Goal: Task Accomplishment & Management: Use online tool/utility

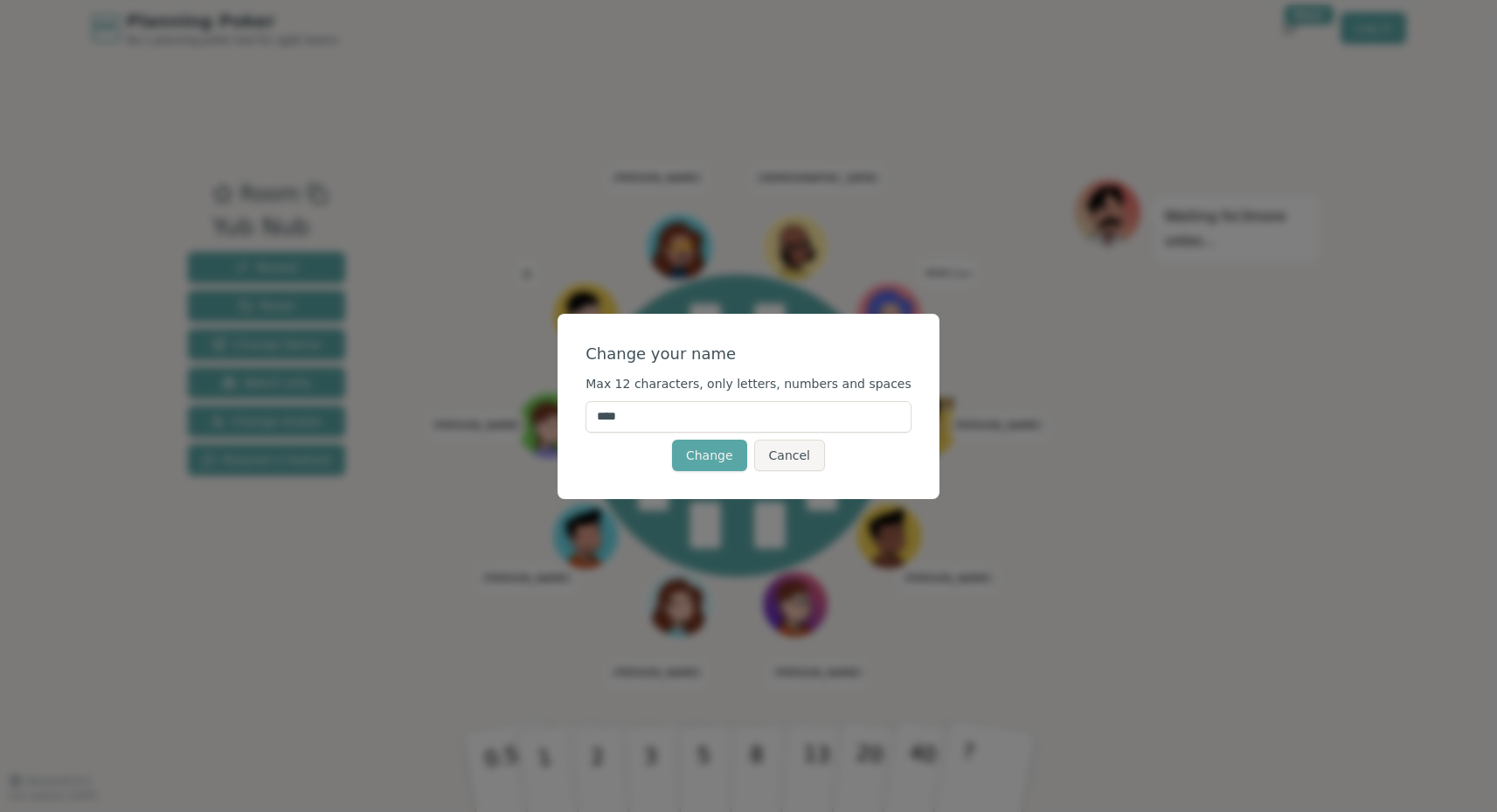
click at [624, 420] on input "****" at bounding box center [748, 416] width 326 height 31
click at [623, 419] on input "****" at bounding box center [748, 416] width 326 height 31
type input "*****"
click at [709, 455] on button "Change" at bounding box center [709, 455] width 75 height 31
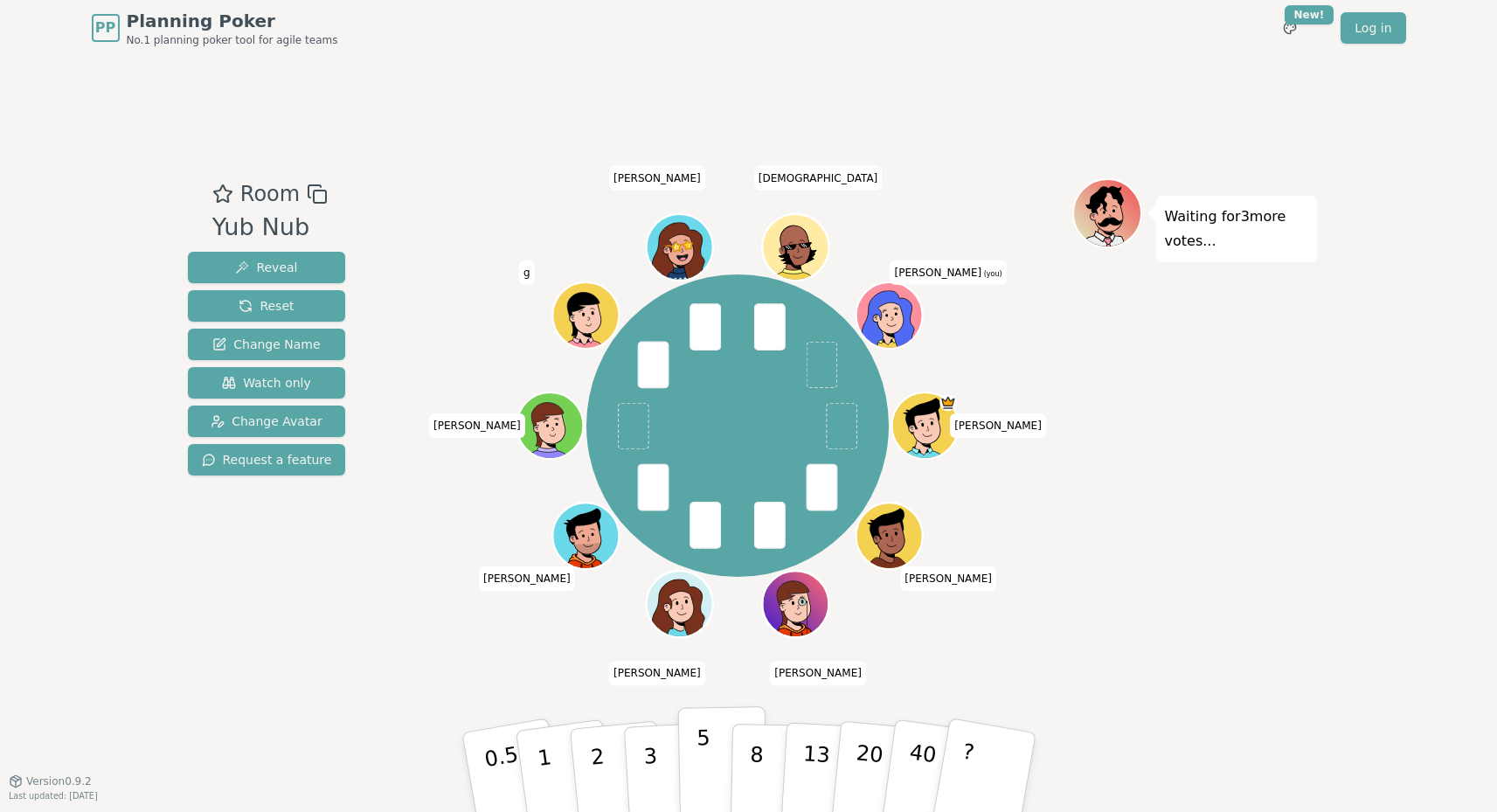
click at [699, 761] on p "5" at bounding box center [704, 772] width 15 height 94
click at [937, 275] on span "[PERSON_NAME] (you)" at bounding box center [949, 273] width 116 height 25
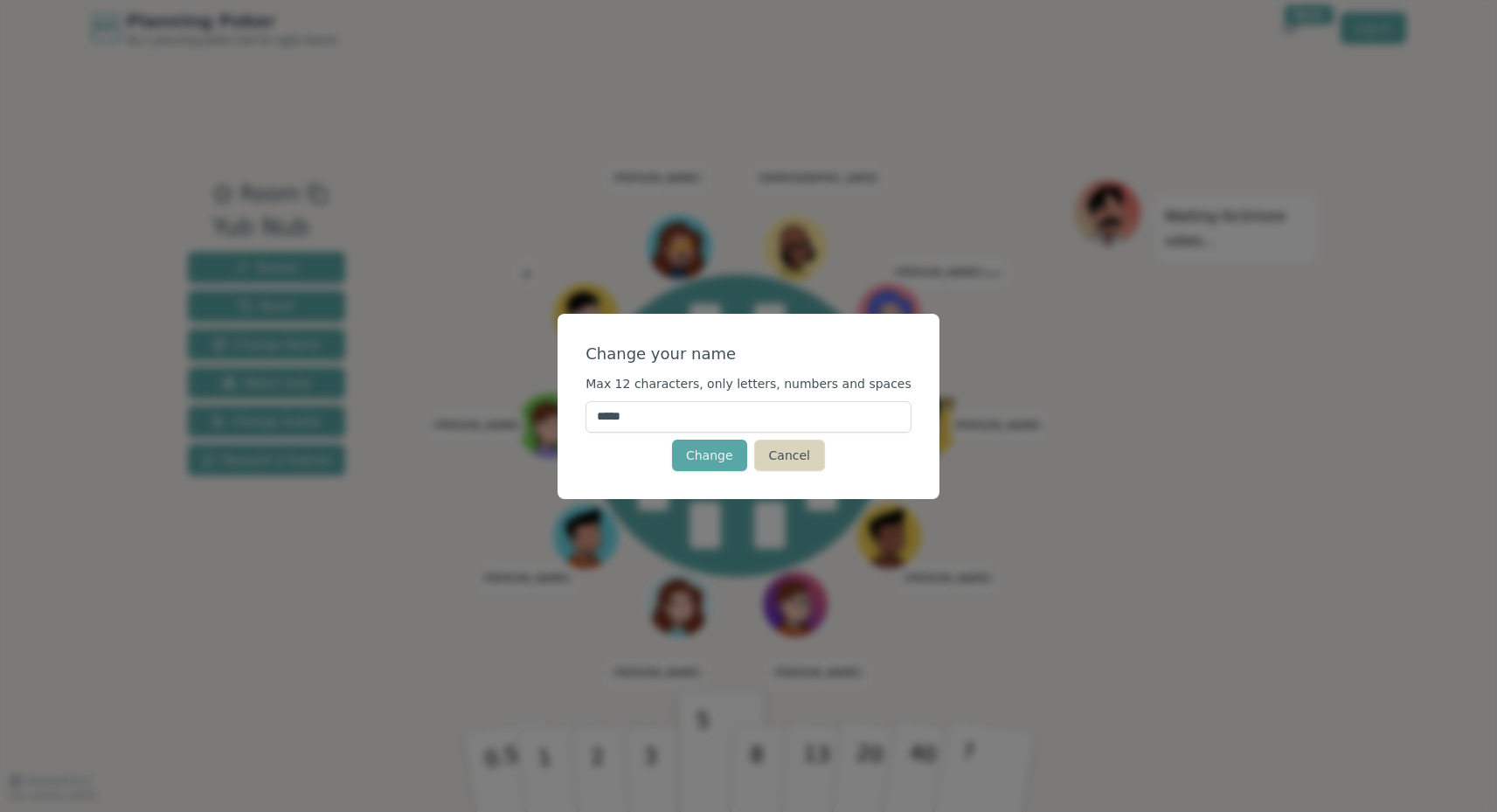
click at [777, 459] on button "Cancel" at bounding box center [790, 455] width 71 height 31
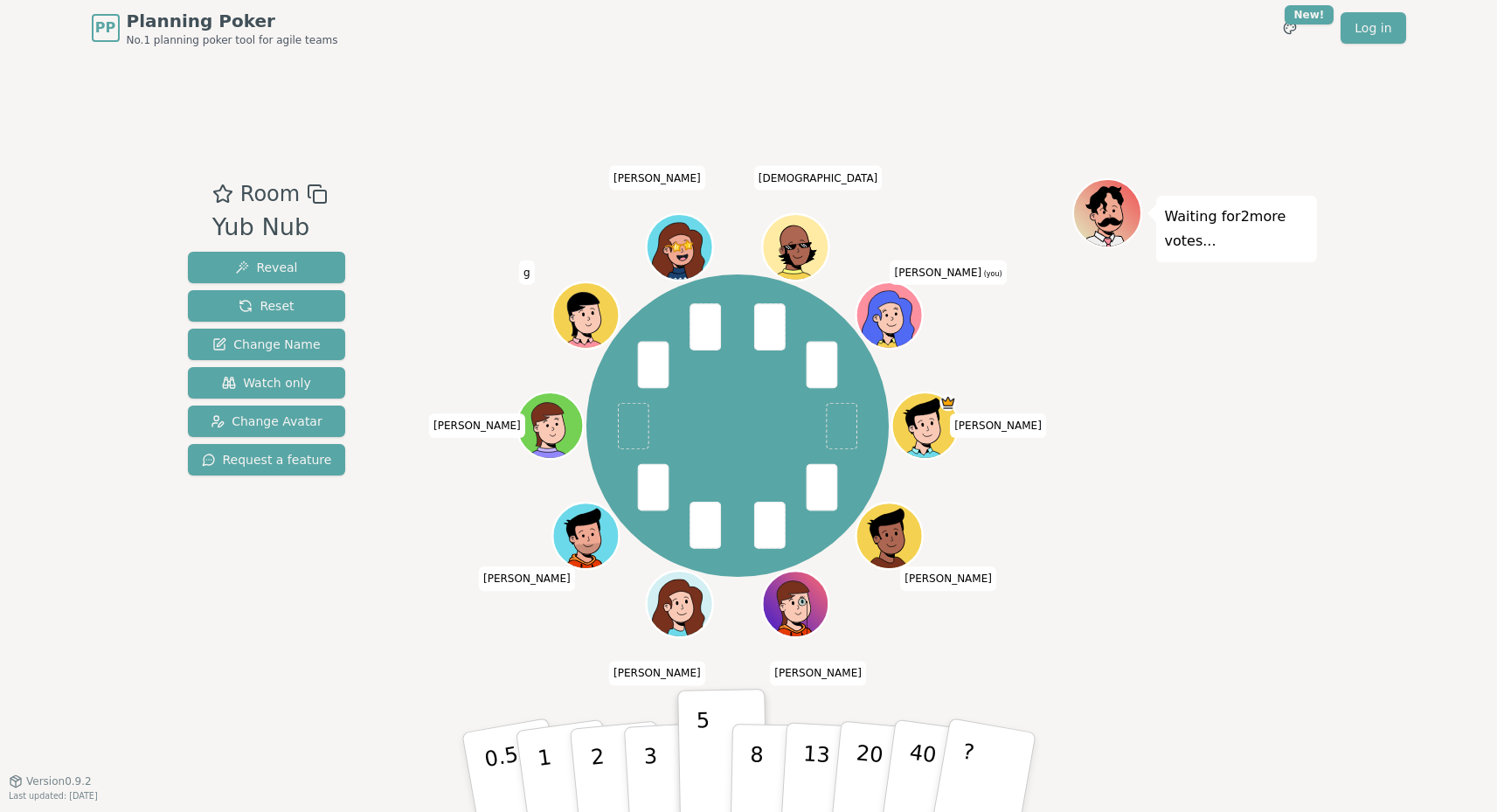
click at [870, 346] on div at bounding box center [892, 336] width 65 height 58
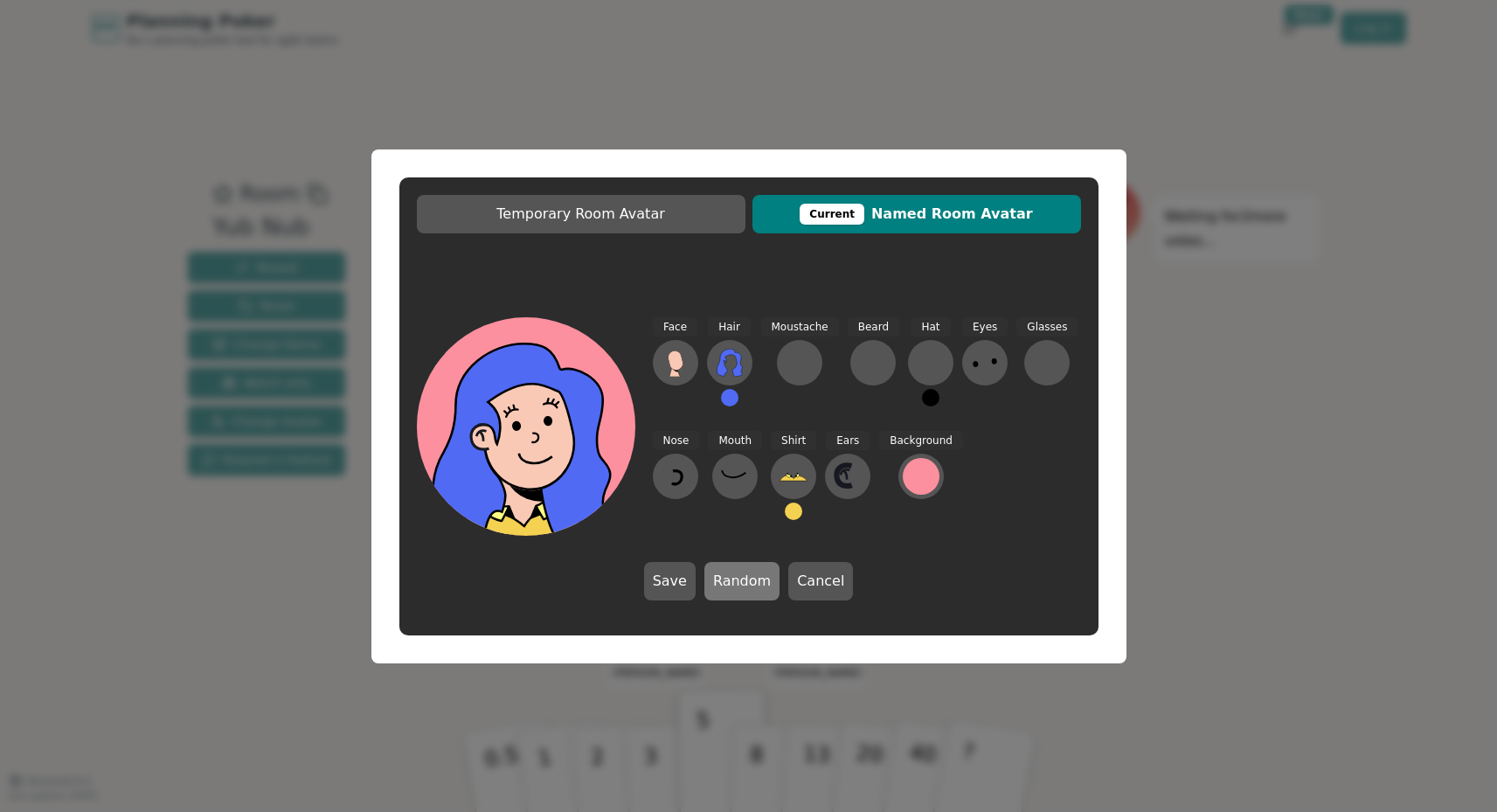
click at [754, 579] on button "Random" at bounding box center [742, 580] width 75 height 38
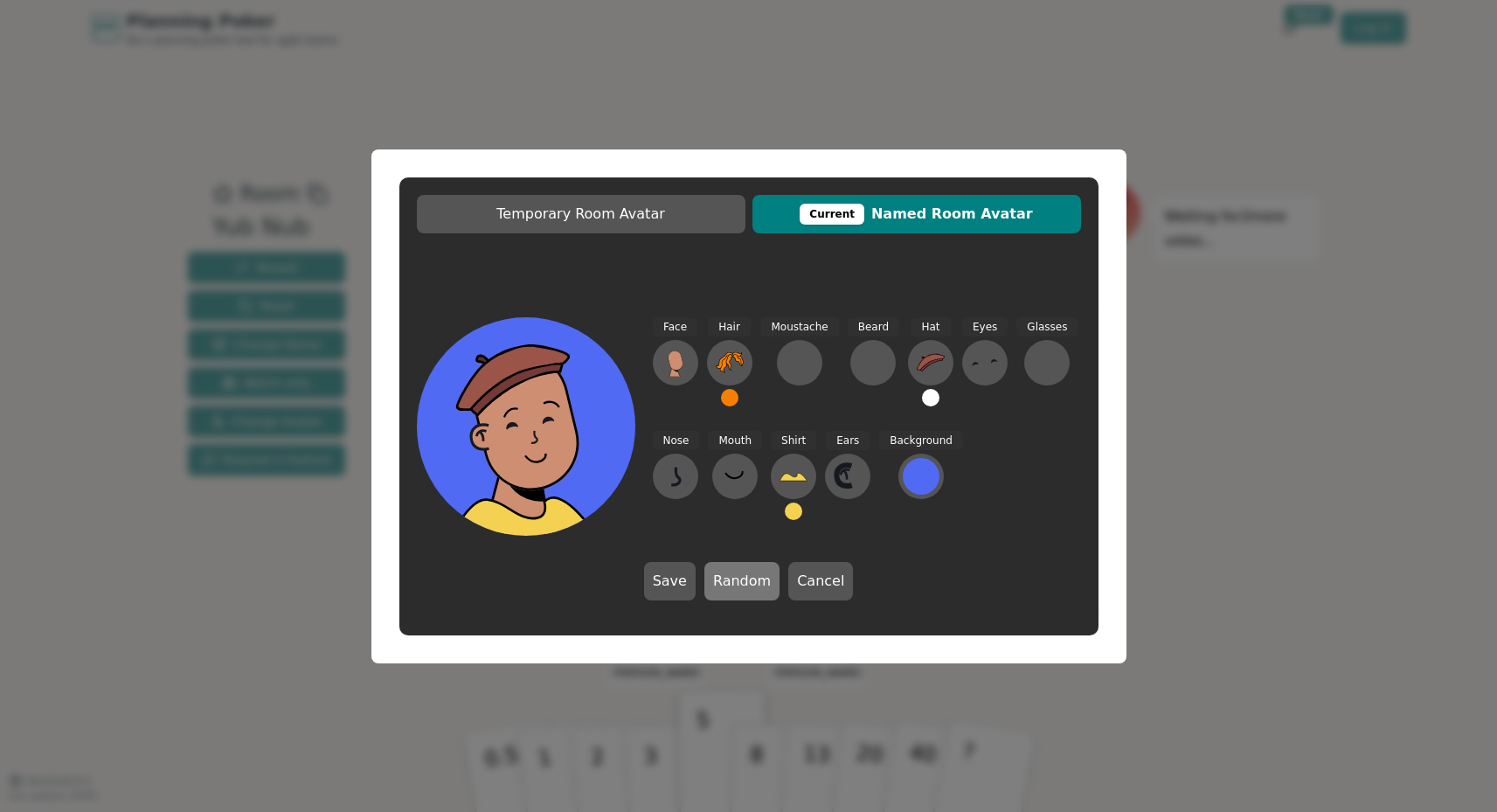
click at [752, 581] on button "Random" at bounding box center [742, 580] width 75 height 38
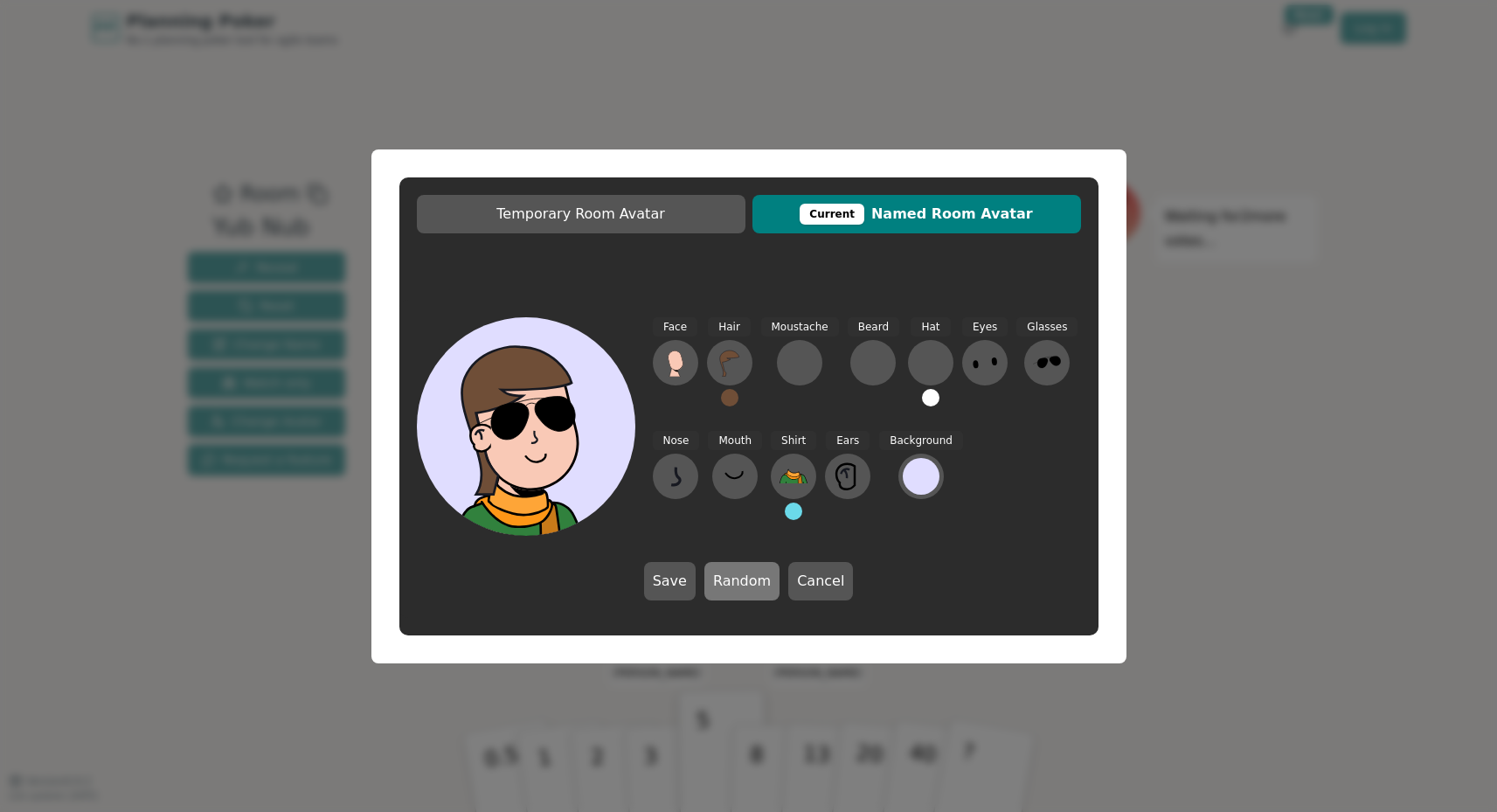
click at [752, 581] on button "Random" at bounding box center [742, 580] width 75 height 38
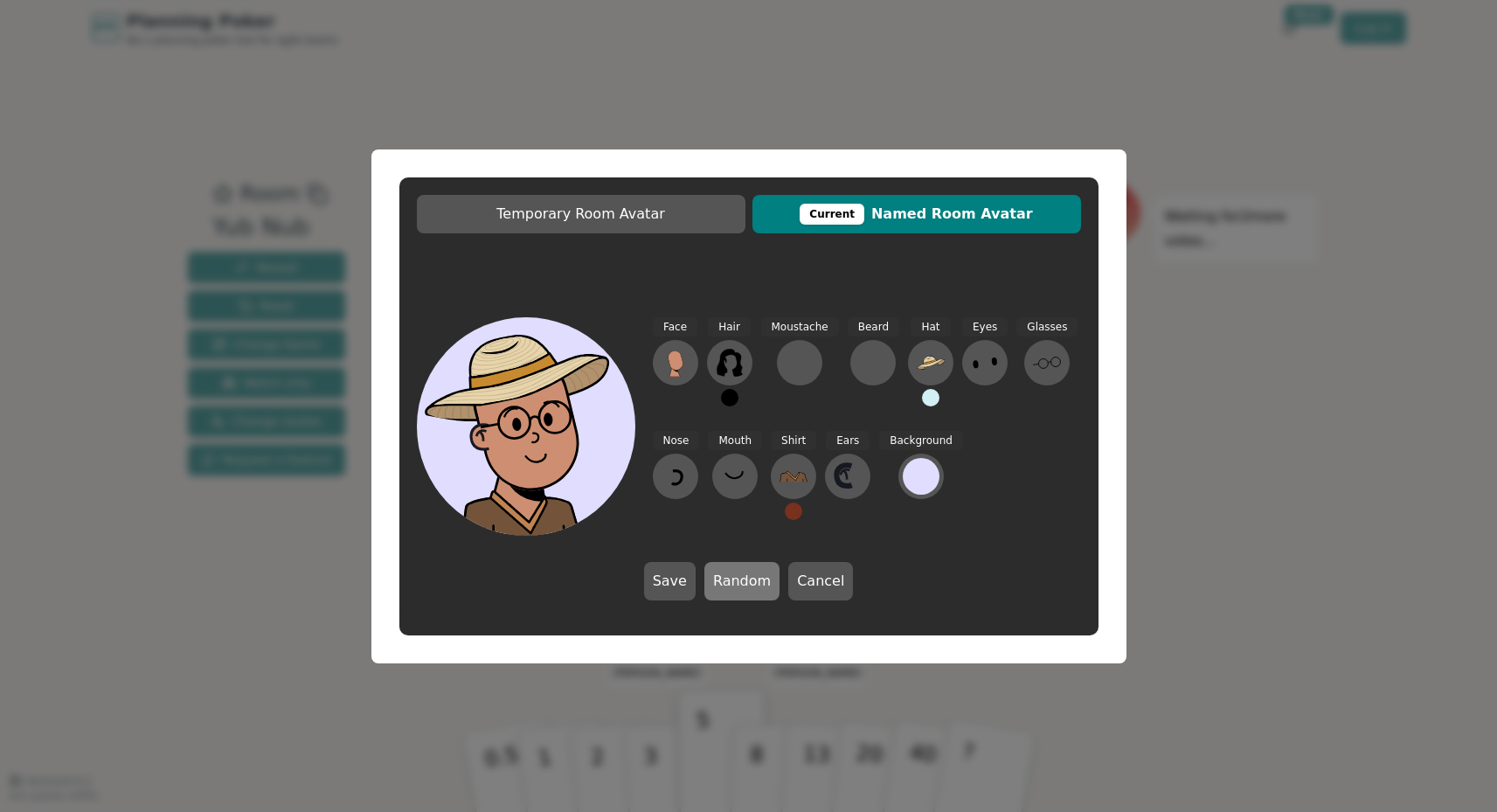
click at [752, 581] on button "Random" at bounding box center [742, 580] width 75 height 38
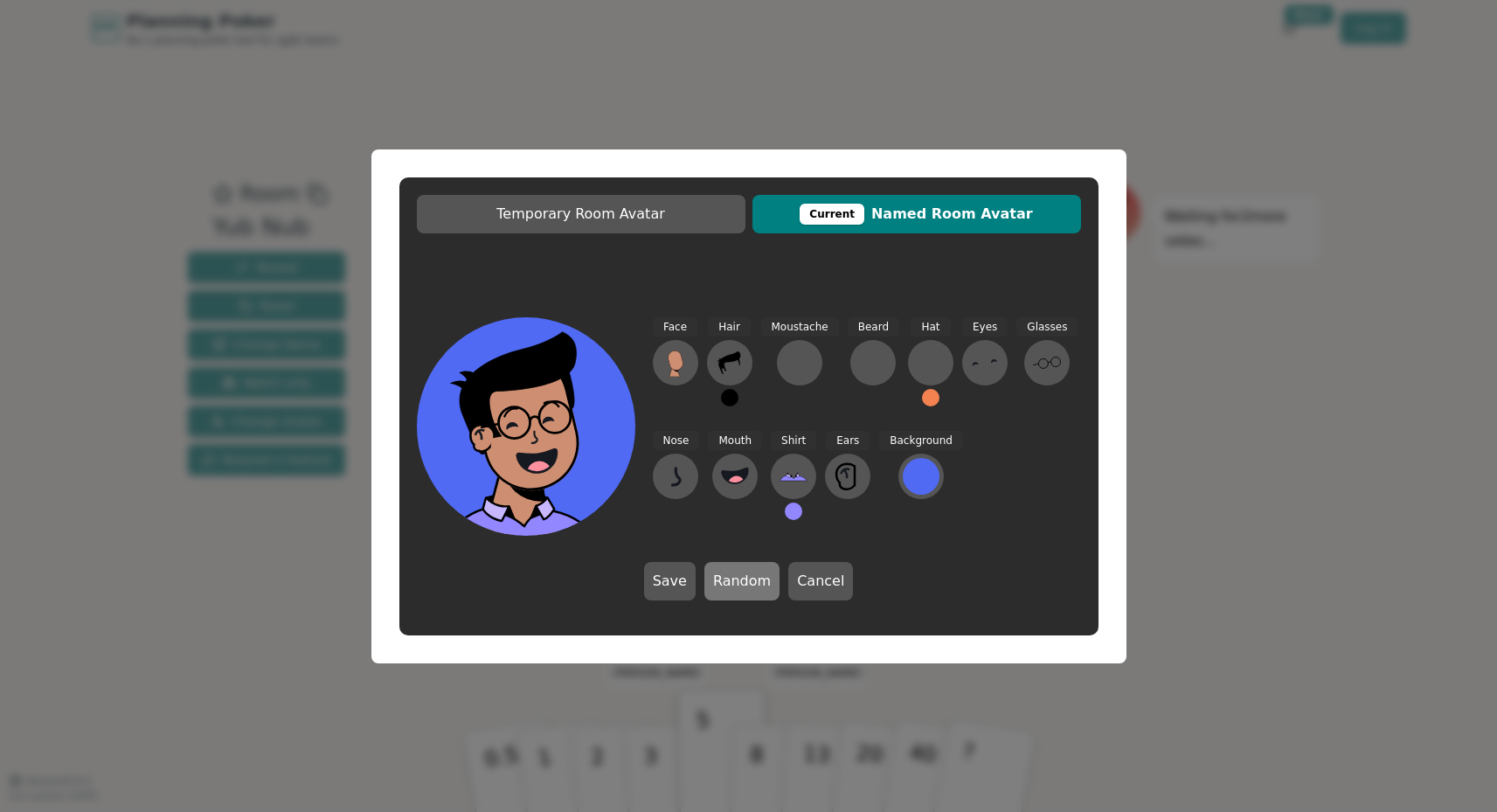
click at [752, 581] on button "Random" at bounding box center [742, 580] width 75 height 38
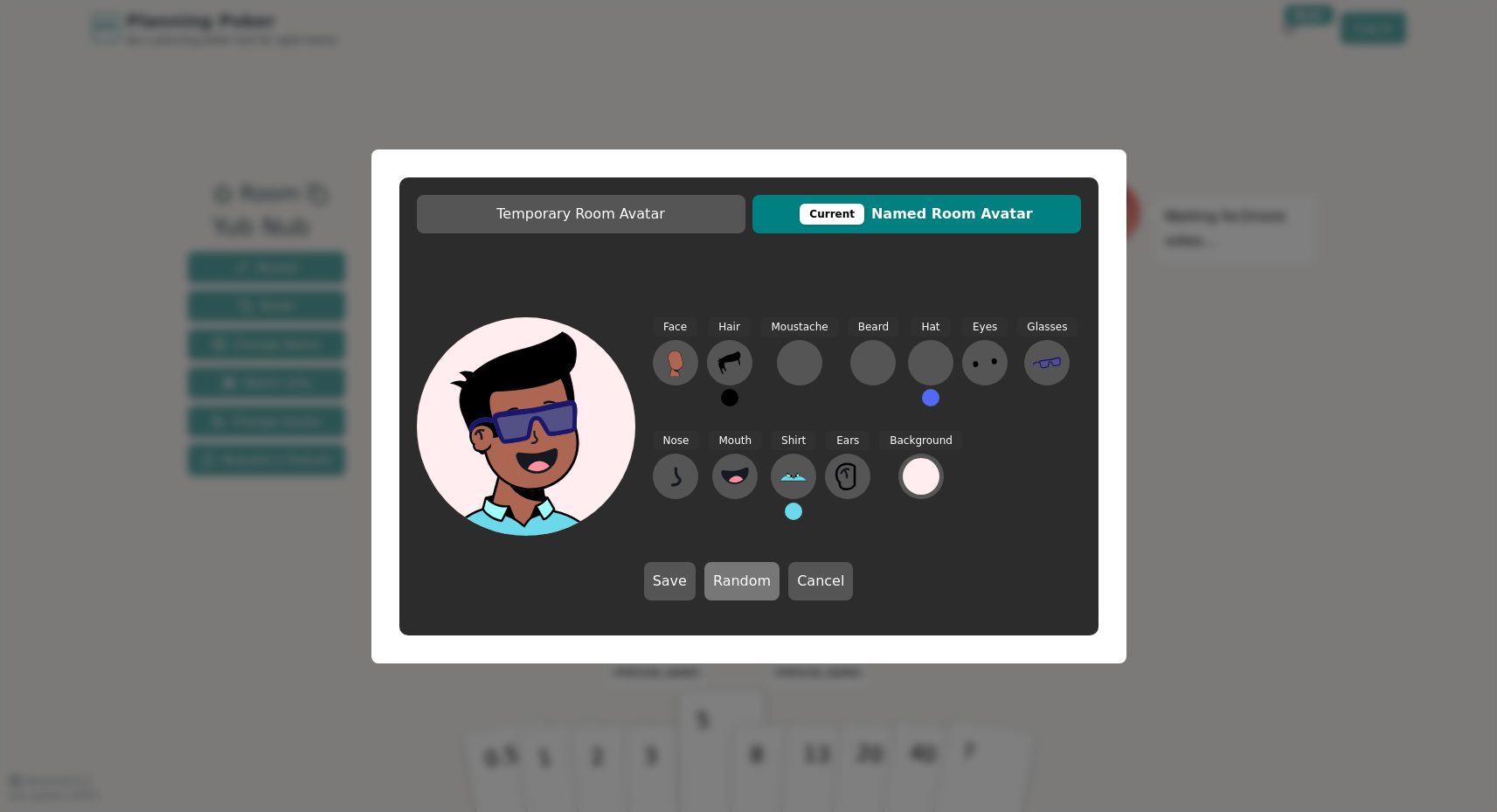
click at [752, 581] on button "Random" at bounding box center [742, 580] width 75 height 38
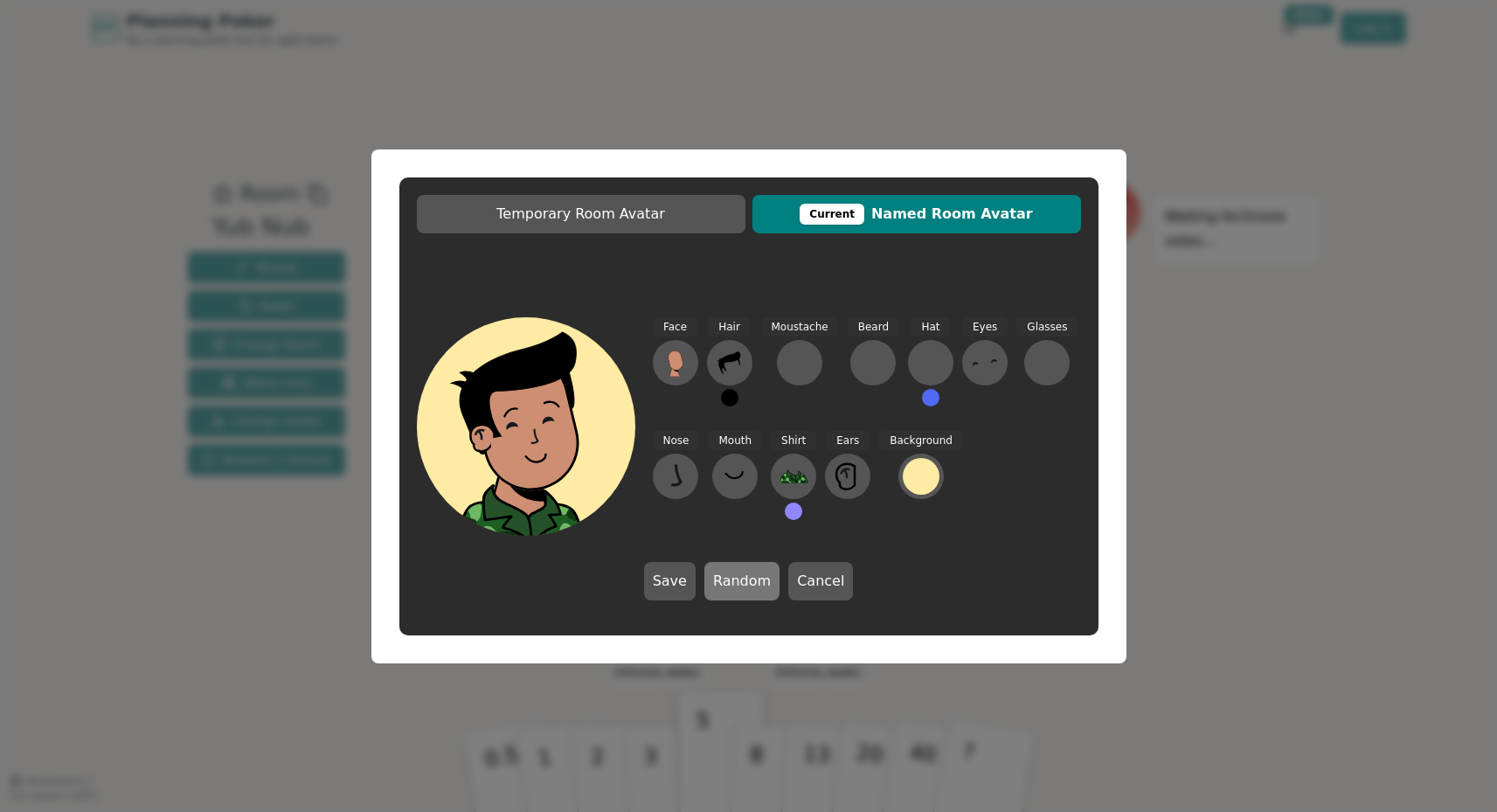
click at [752, 581] on button "Random" at bounding box center [742, 580] width 75 height 38
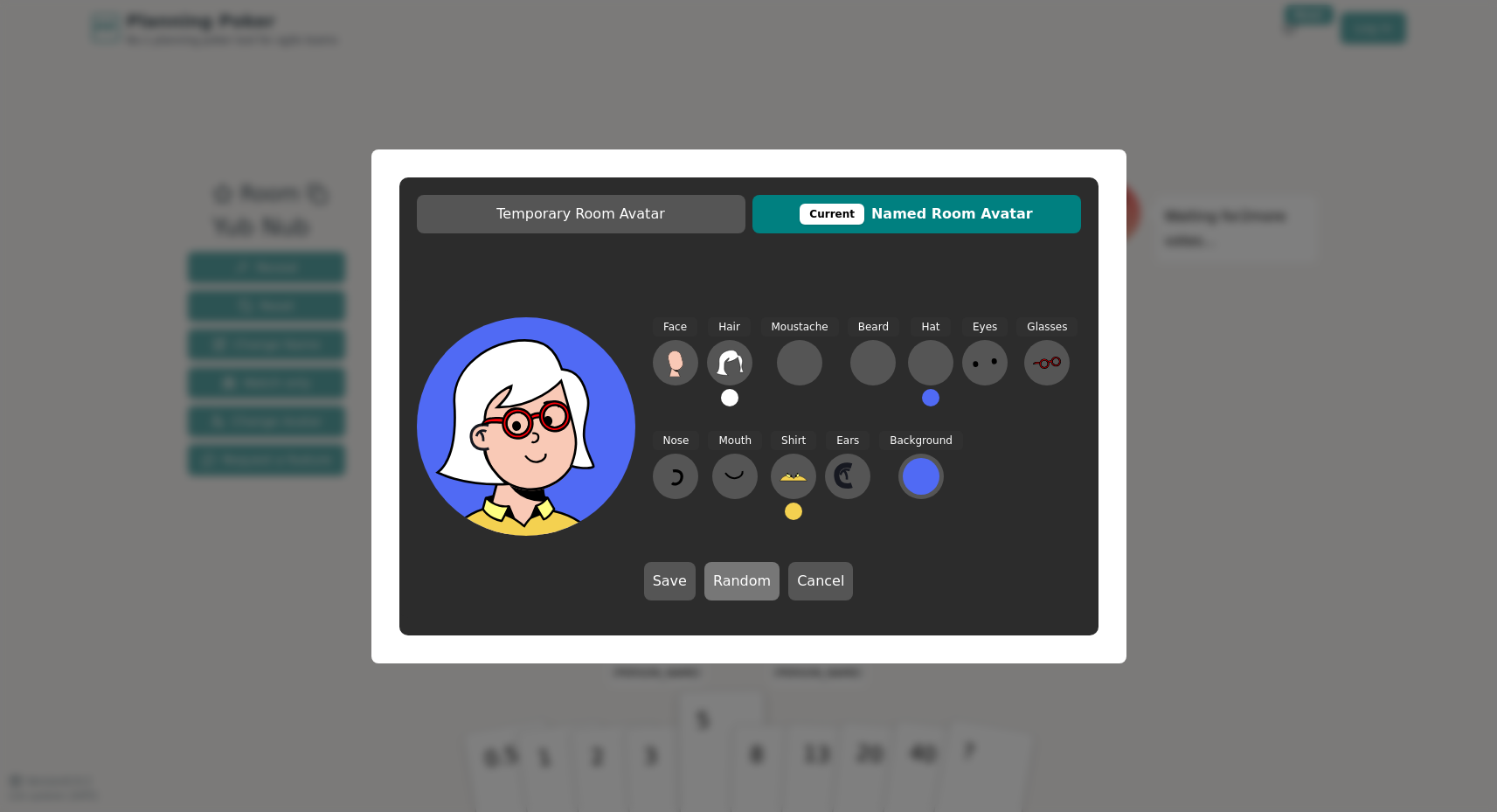
click at [752, 581] on button "Random" at bounding box center [742, 580] width 75 height 38
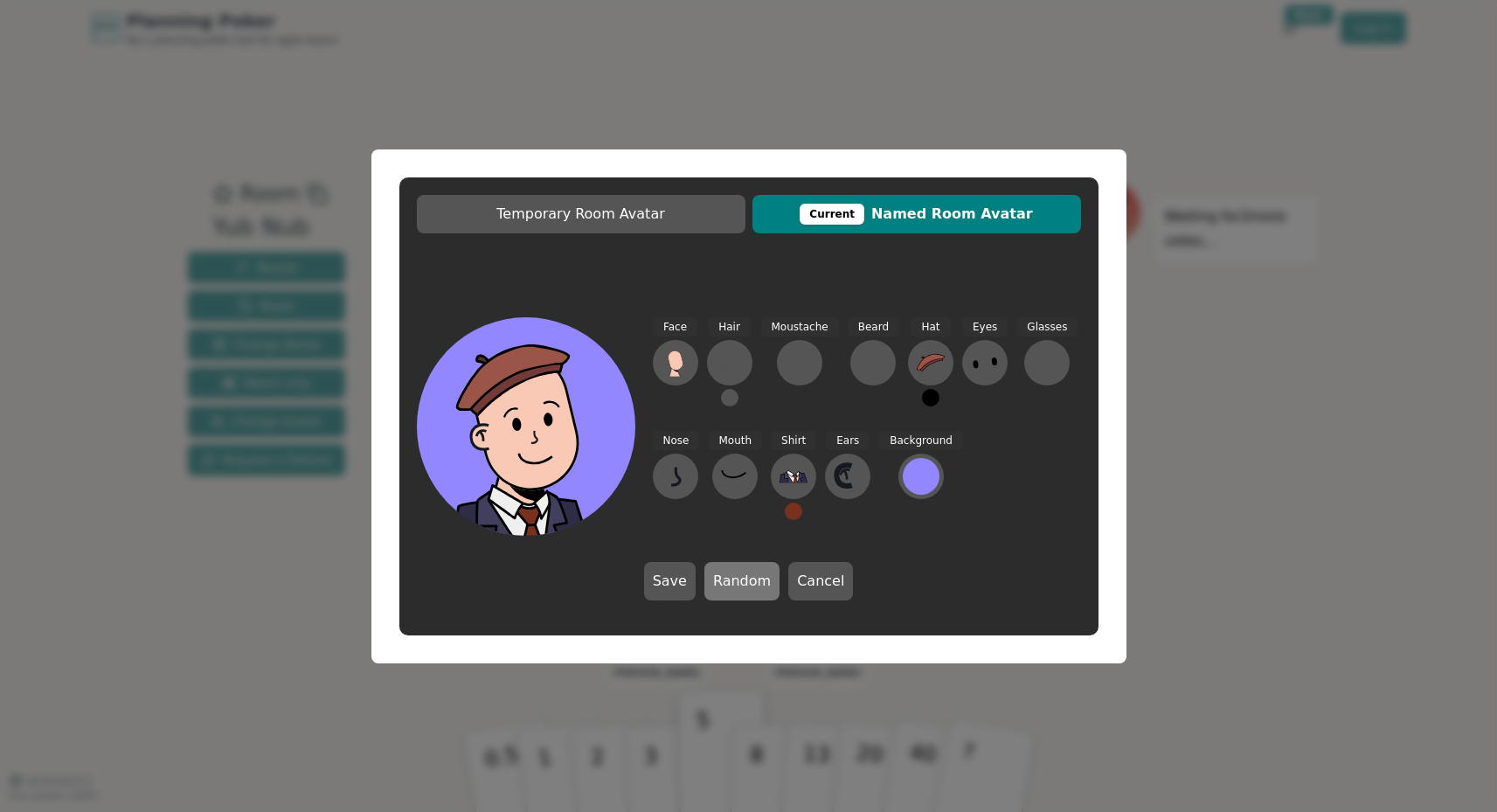
click at [752, 581] on button "Random" at bounding box center [742, 580] width 75 height 38
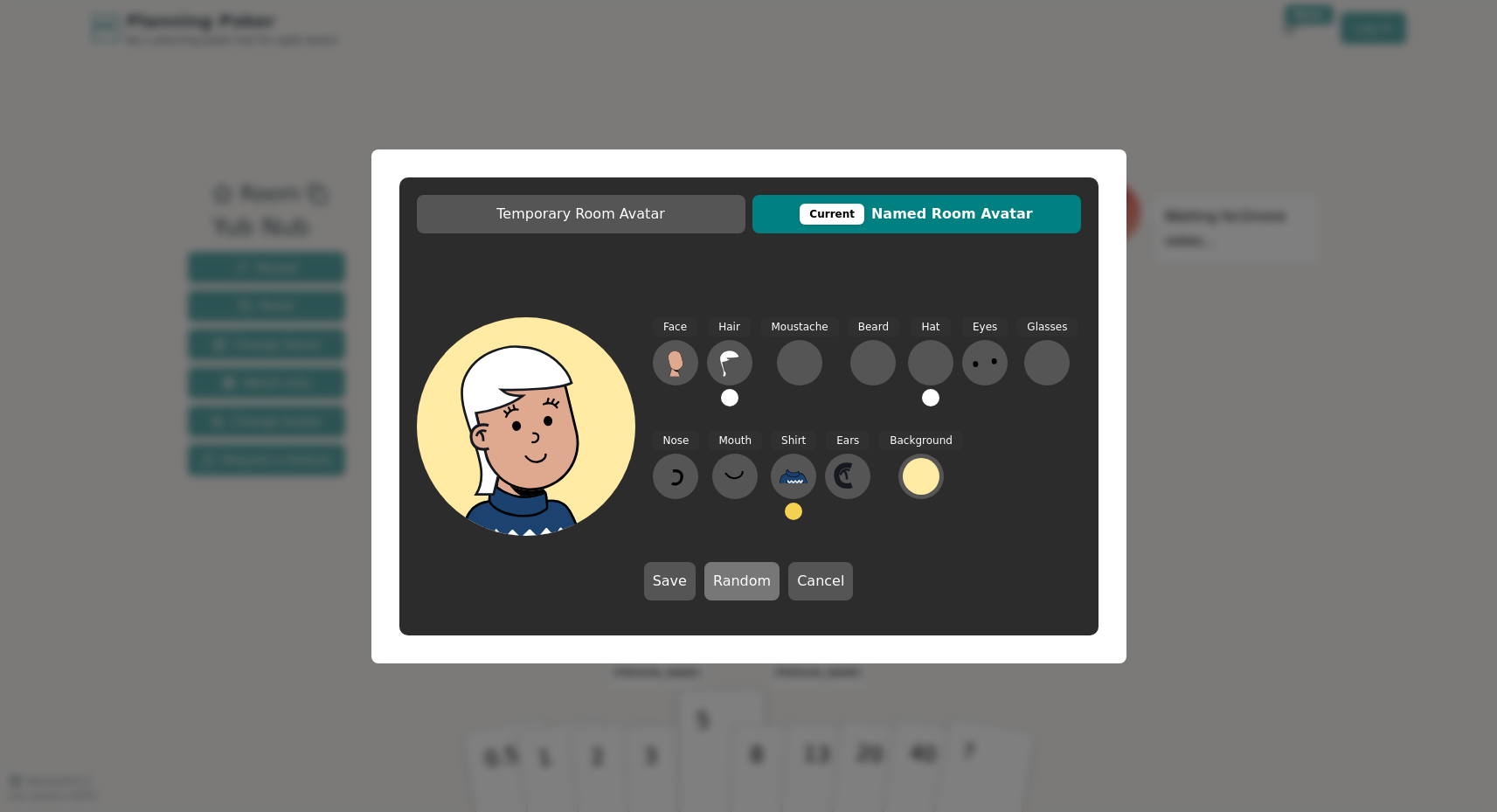
click at [752, 581] on button "Random" at bounding box center [742, 580] width 75 height 38
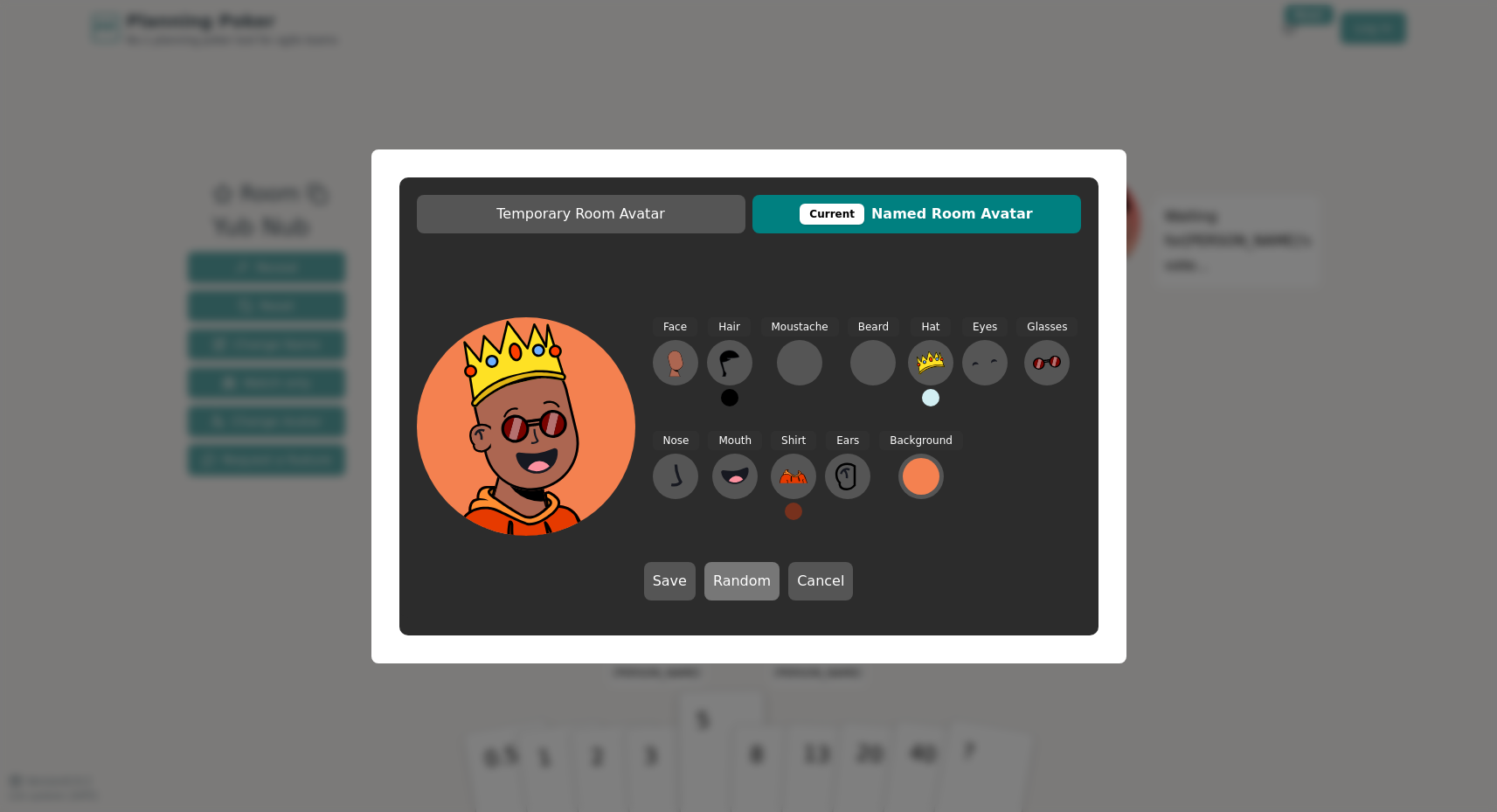
click at [752, 581] on button "Random" at bounding box center [742, 580] width 75 height 38
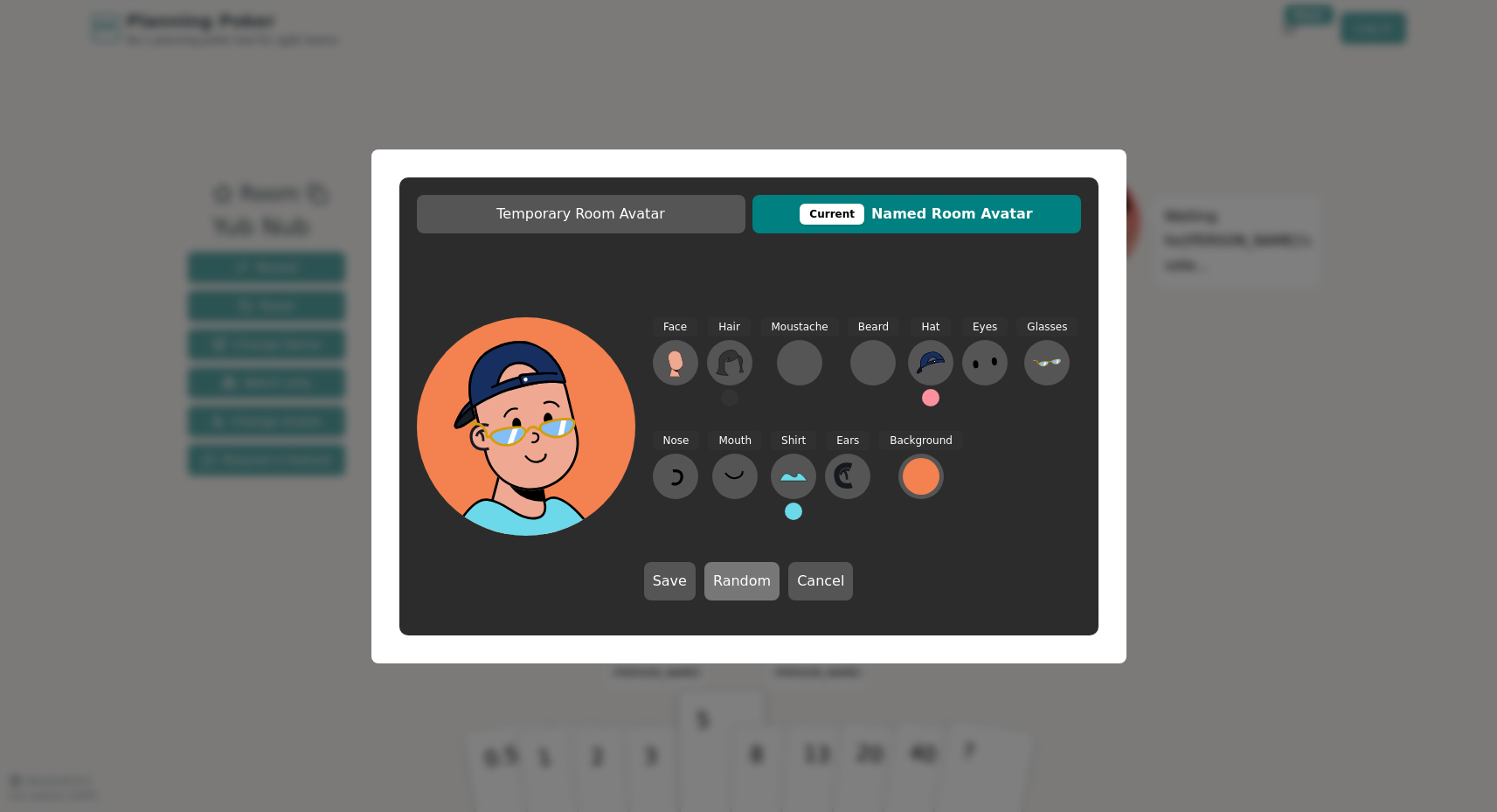
click at [752, 581] on button "Random" at bounding box center [742, 580] width 75 height 38
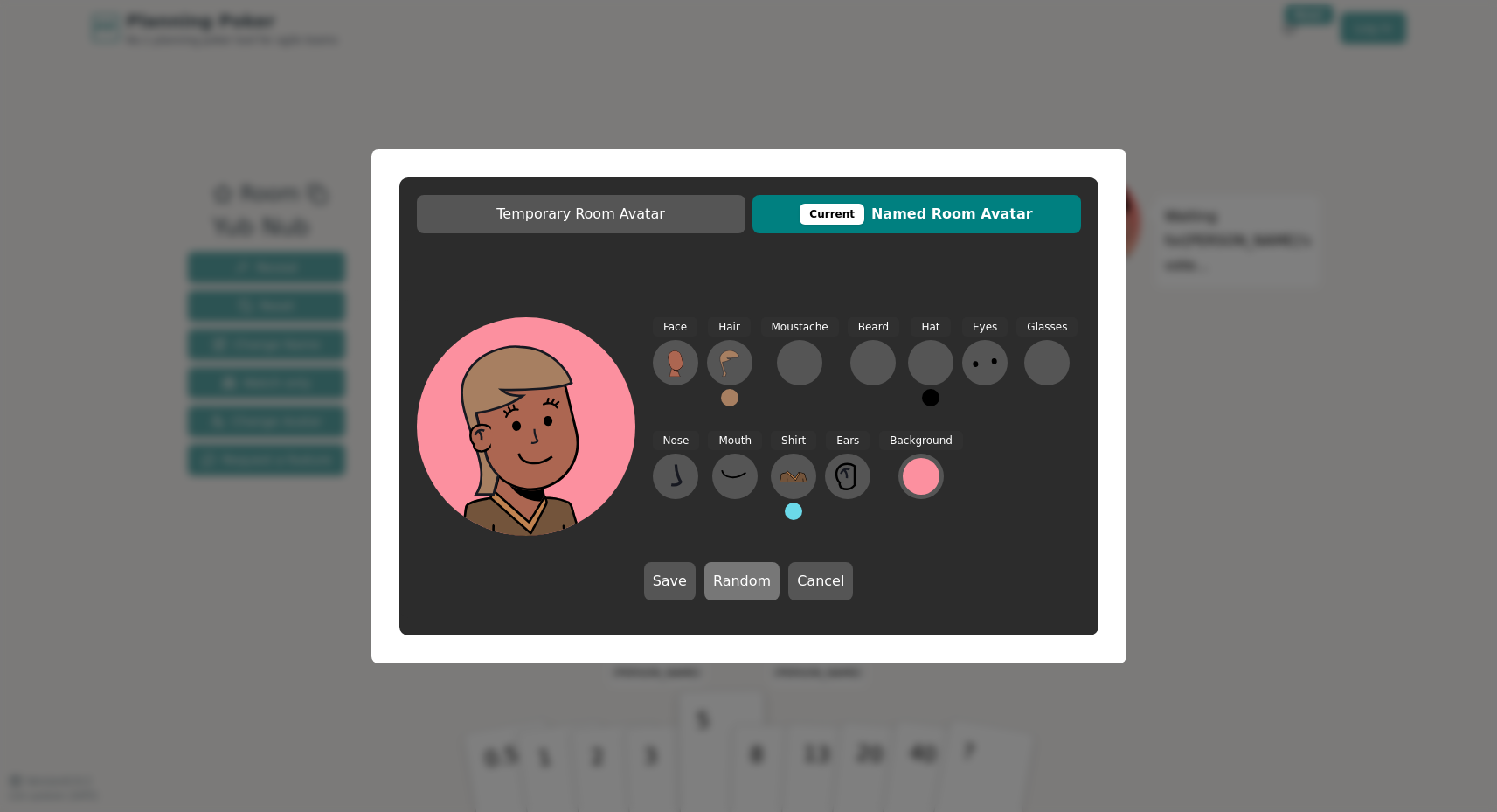
click at [752, 581] on button "Random" at bounding box center [742, 580] width 75 height 38
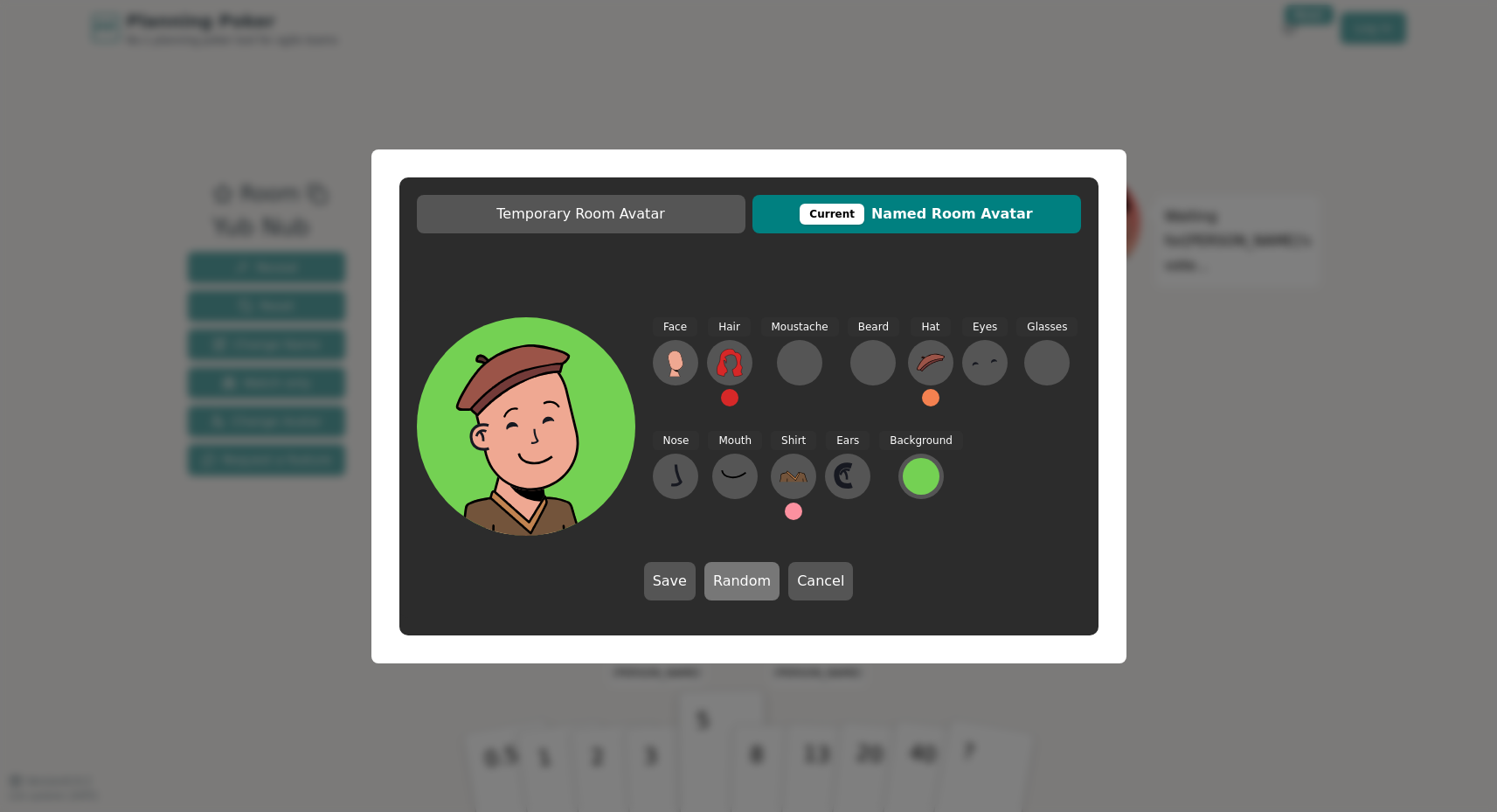
click at [752, 581] on button "Random" at bounding box center [742, 580] width 75 height 38
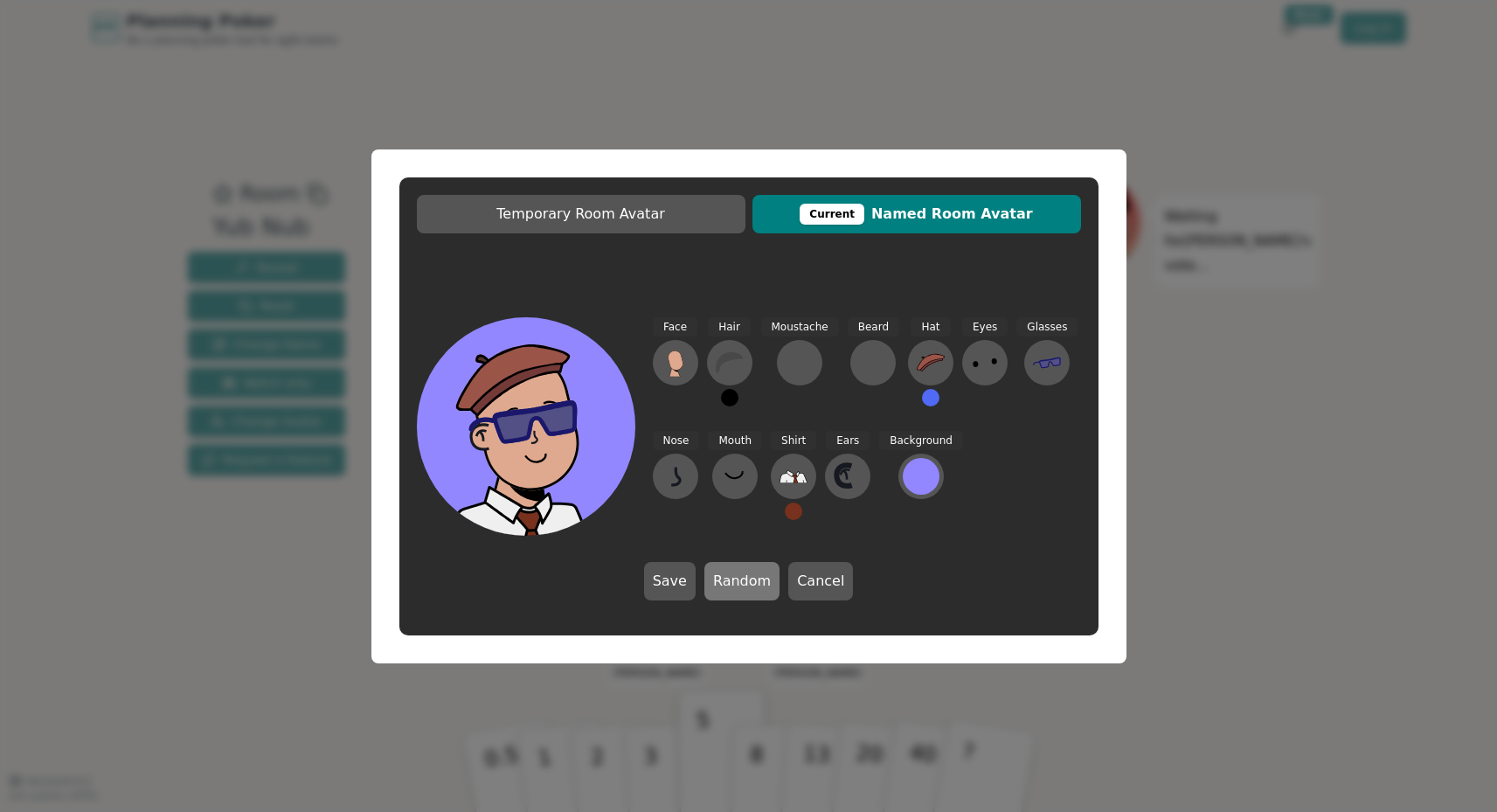
click at [752, 581] on button "Random" at bounding box center [742, 580] width 75 height 38
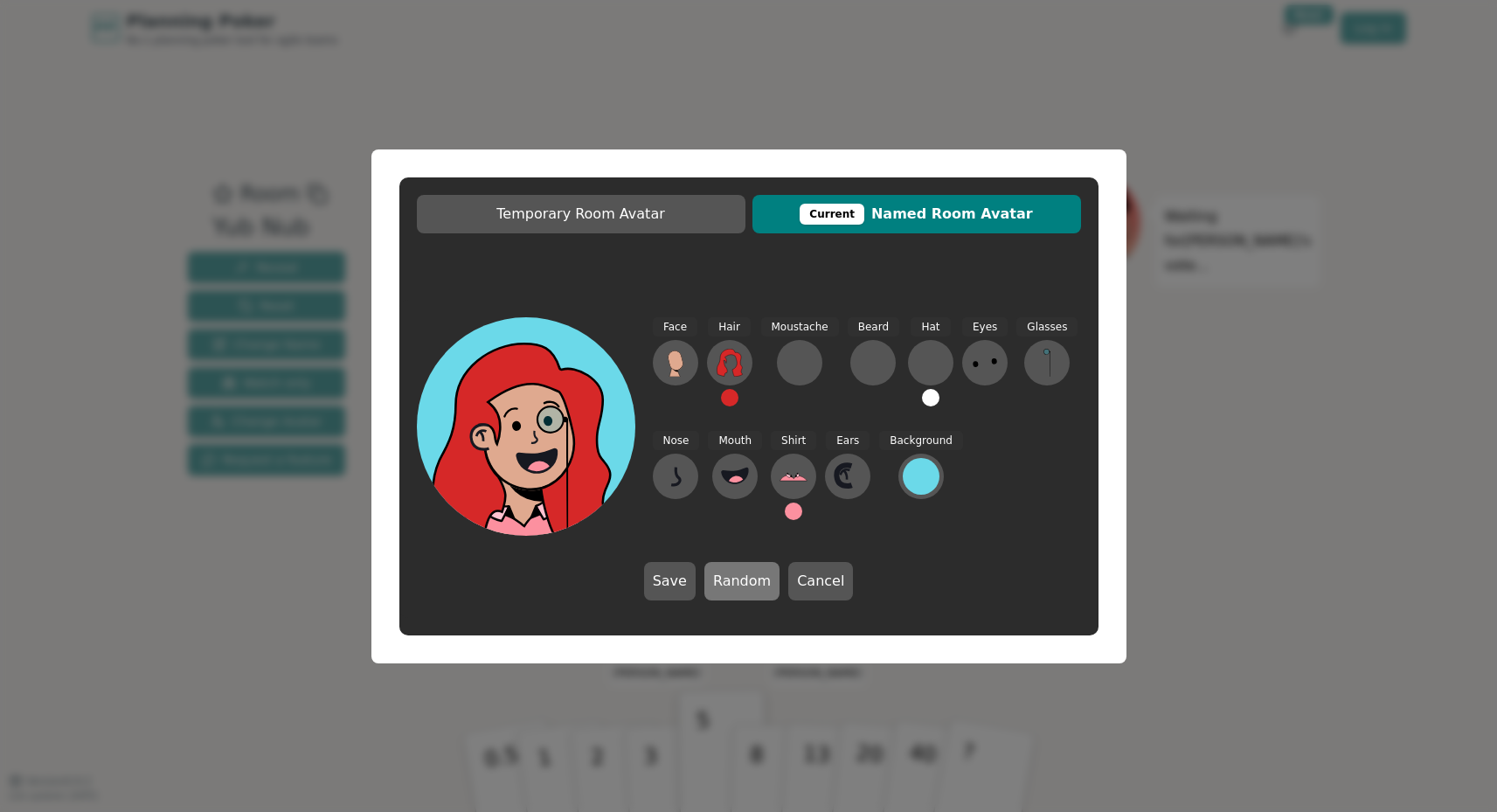
click at [752, 581] on button "Random" at bounding box center [742, 580] width 75 height 38
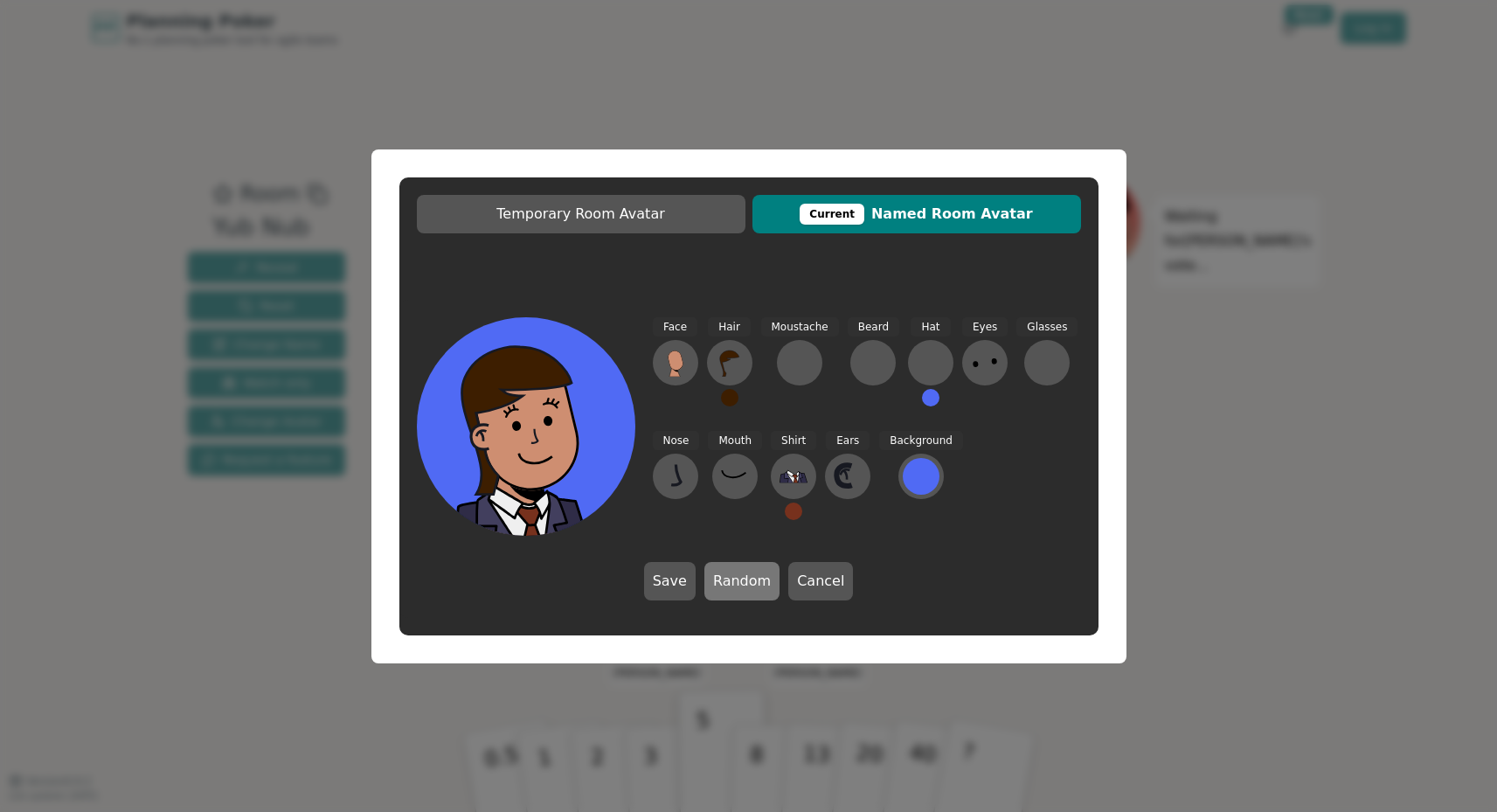
click at [752, 581] on button "Random" at bounding box center [742, 580] width 75 height 38
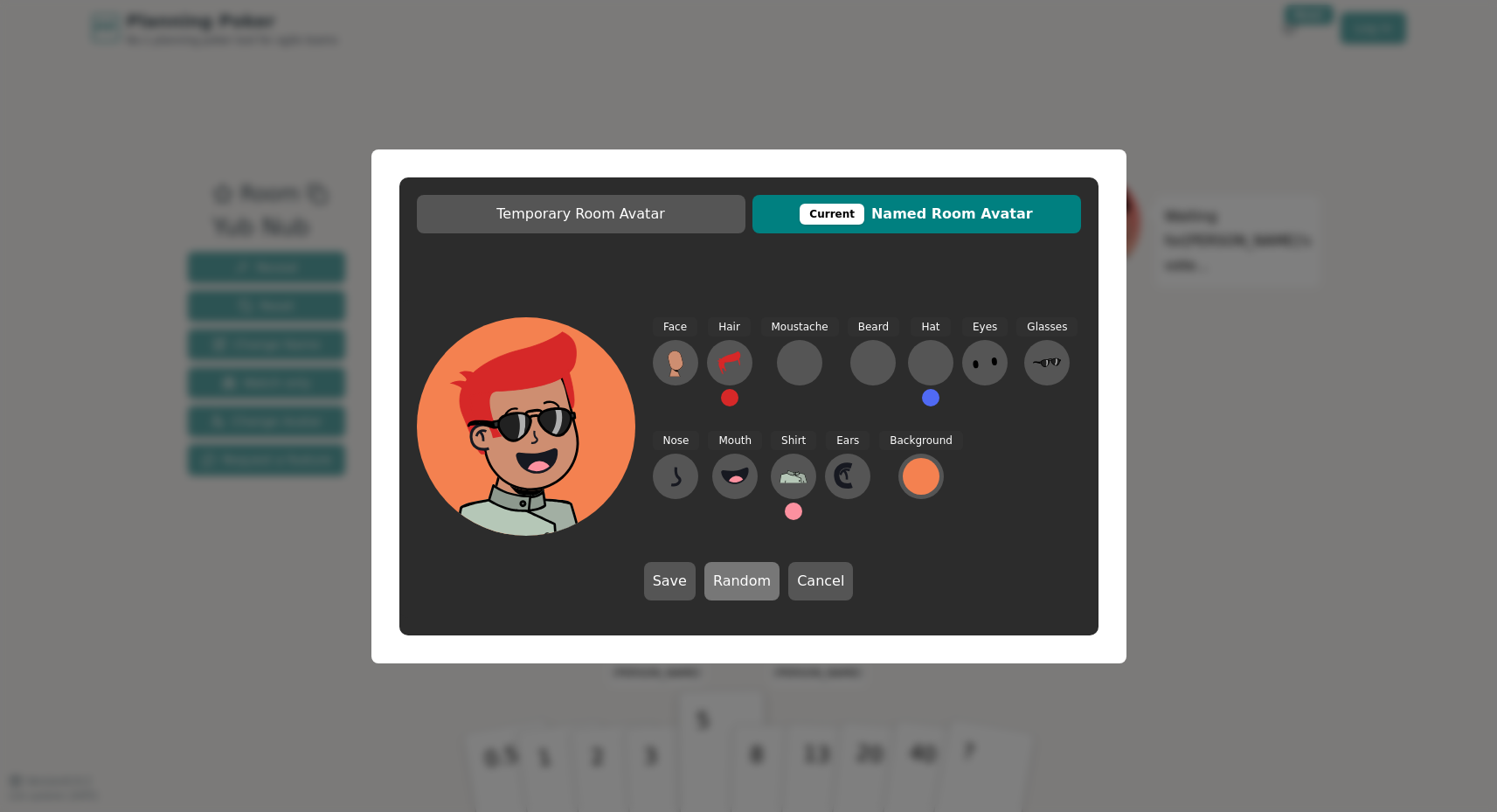
click at [741, 581] on button "Random" at bounding box center [742, 580] width 75 height 38
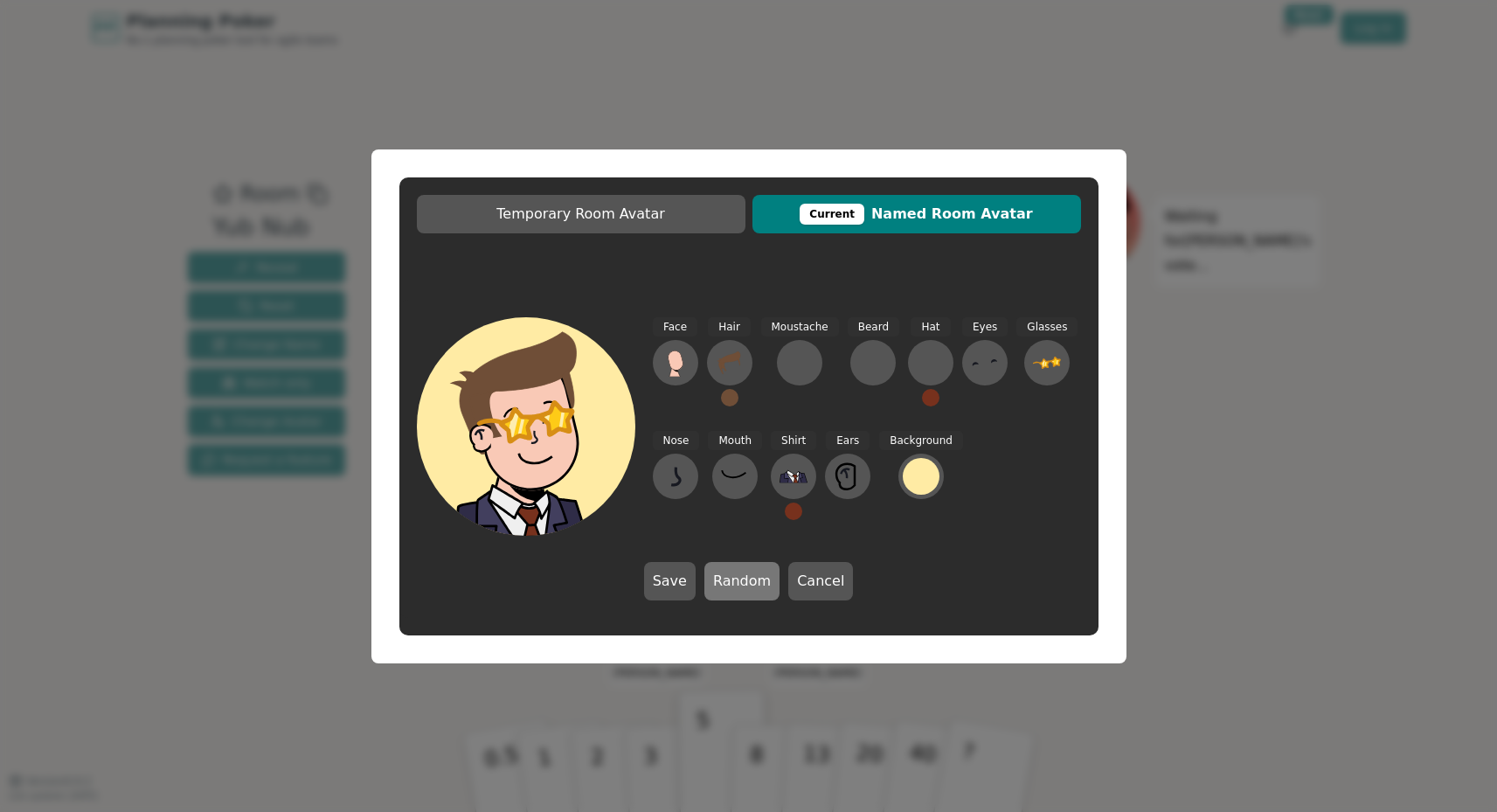
click at [741, 581] on button "Random" at bounding box center [742, 580] width 75 height 38
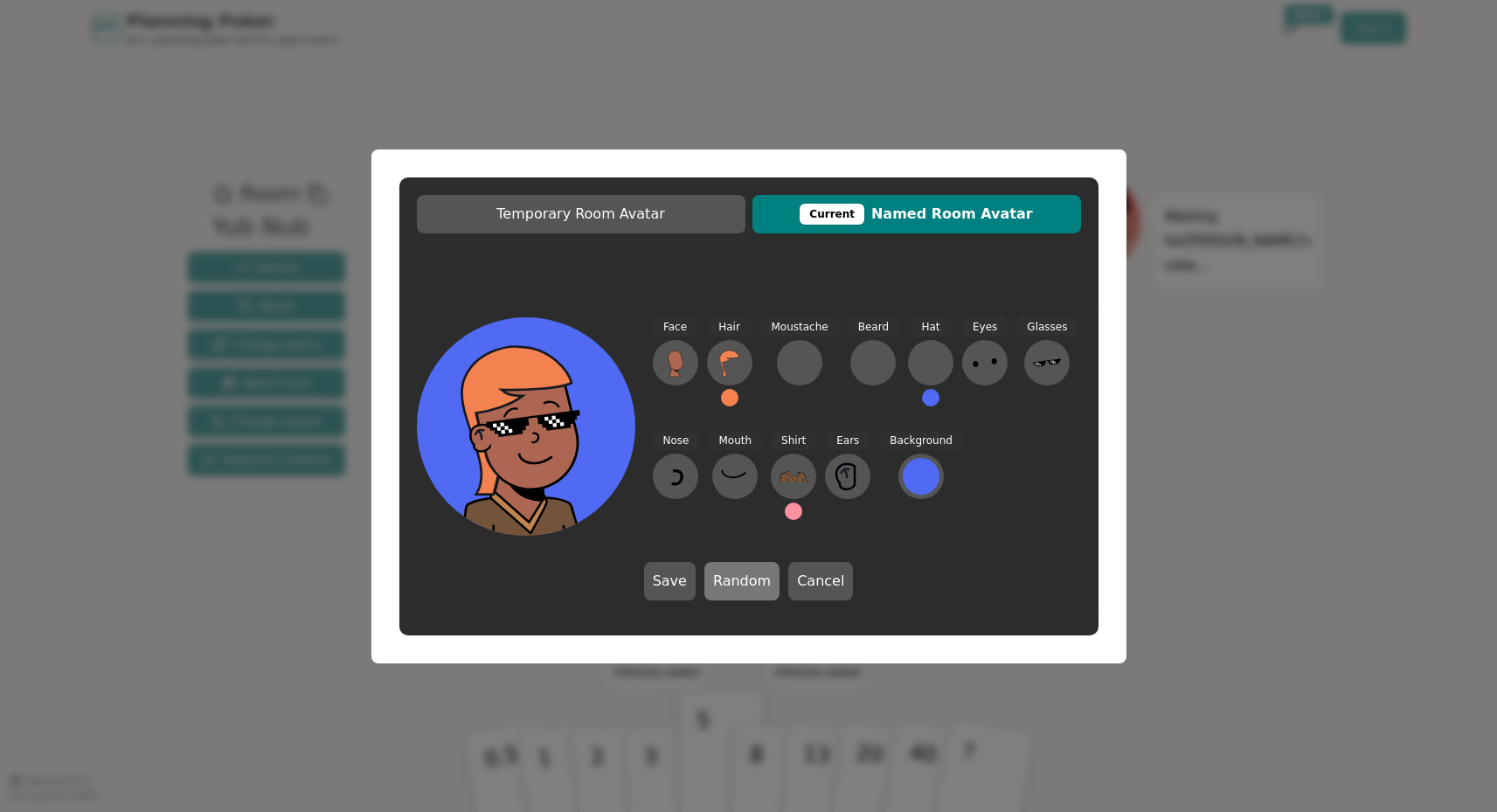
click at [742, 581] on button "Random" at bounding box center [742, 580] width 75 height 38
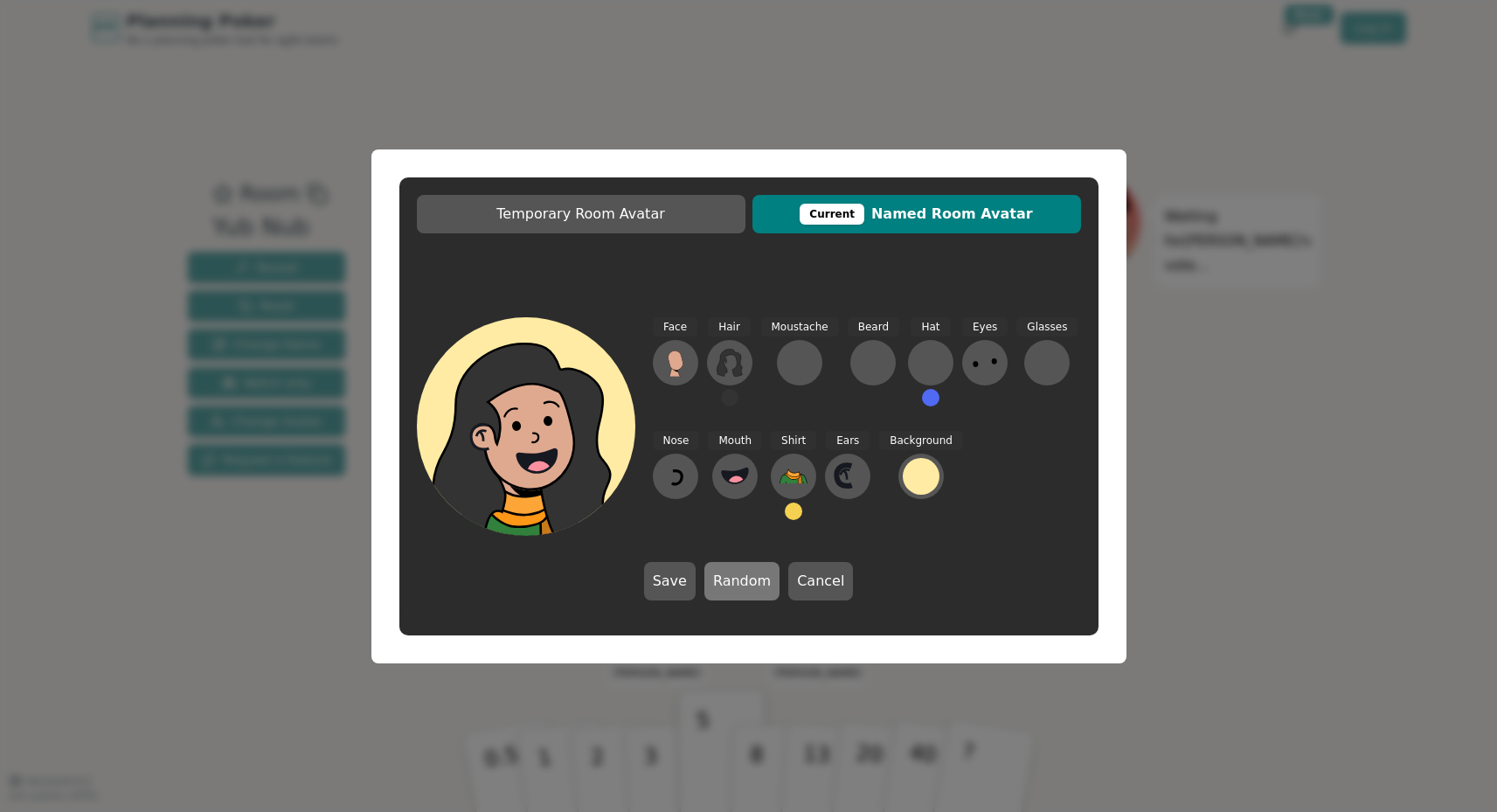
click at [742, 581] on button "Random" at bounding box center [742, 580] width 75 height 38
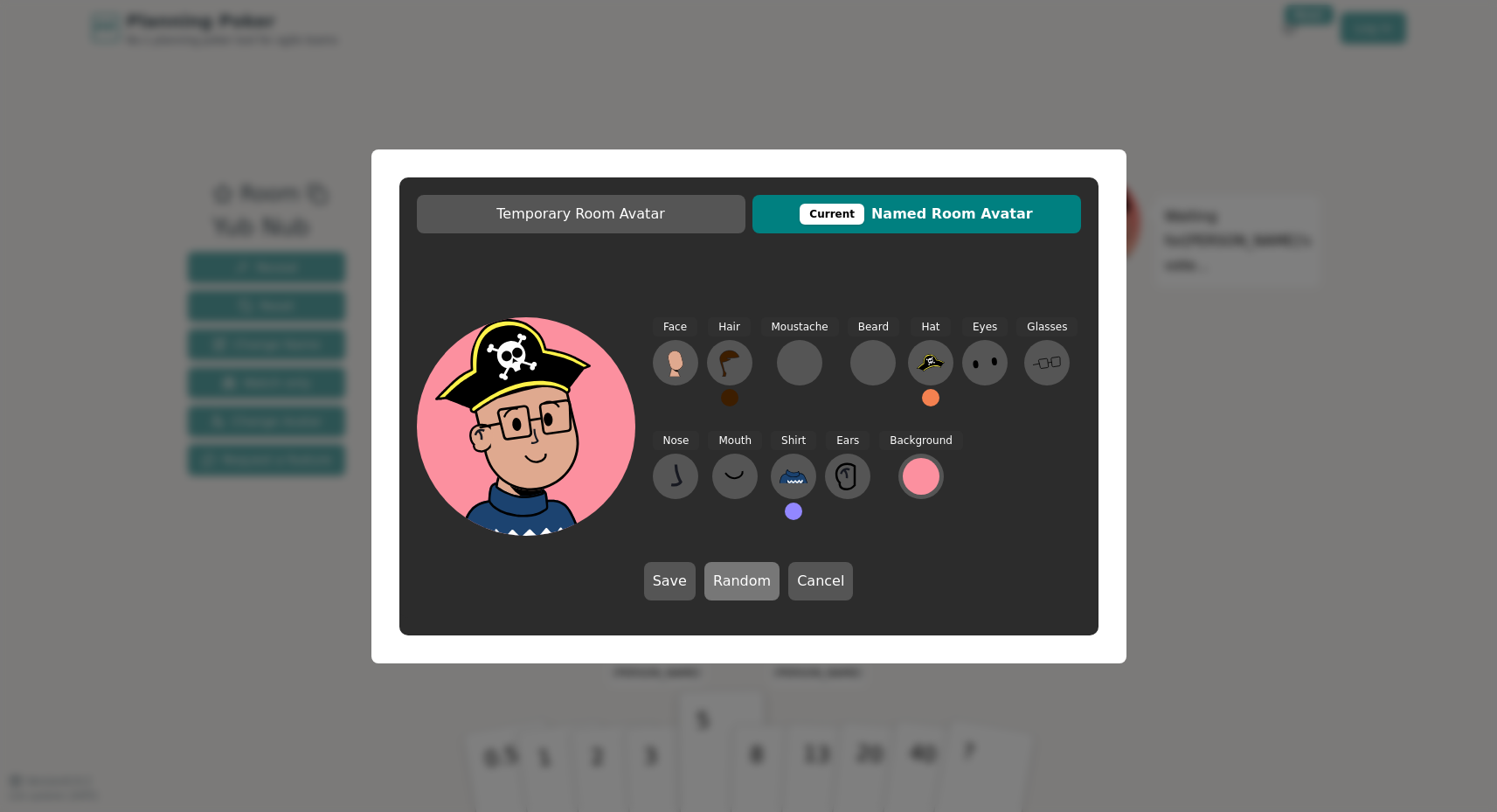
click at [742, 581] on button "Random" at bounding box center [742, 580] width 75 height 38
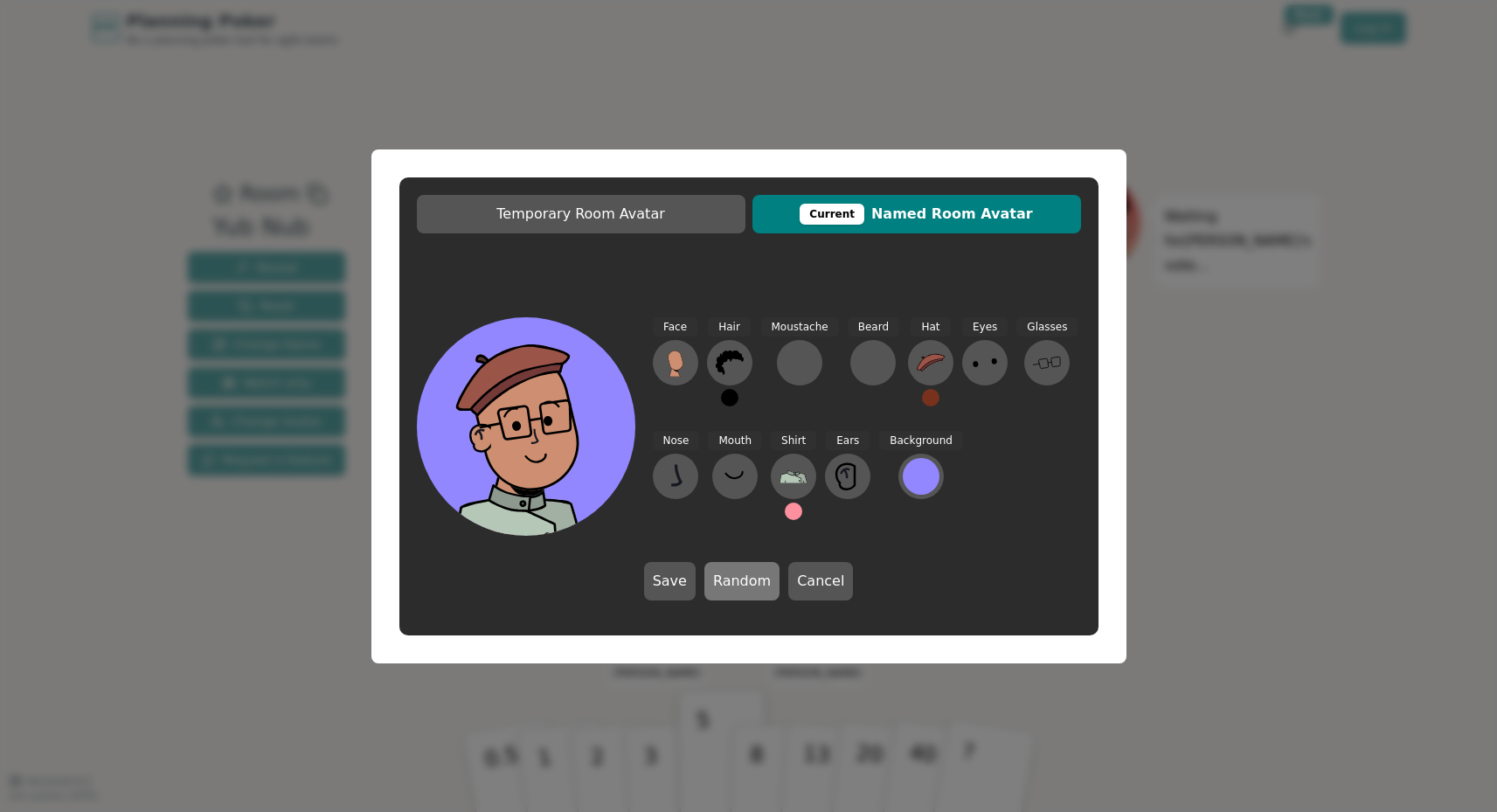
click at [742, 581] on button "Random" at bounding box center [742, 580] width 75 height 38
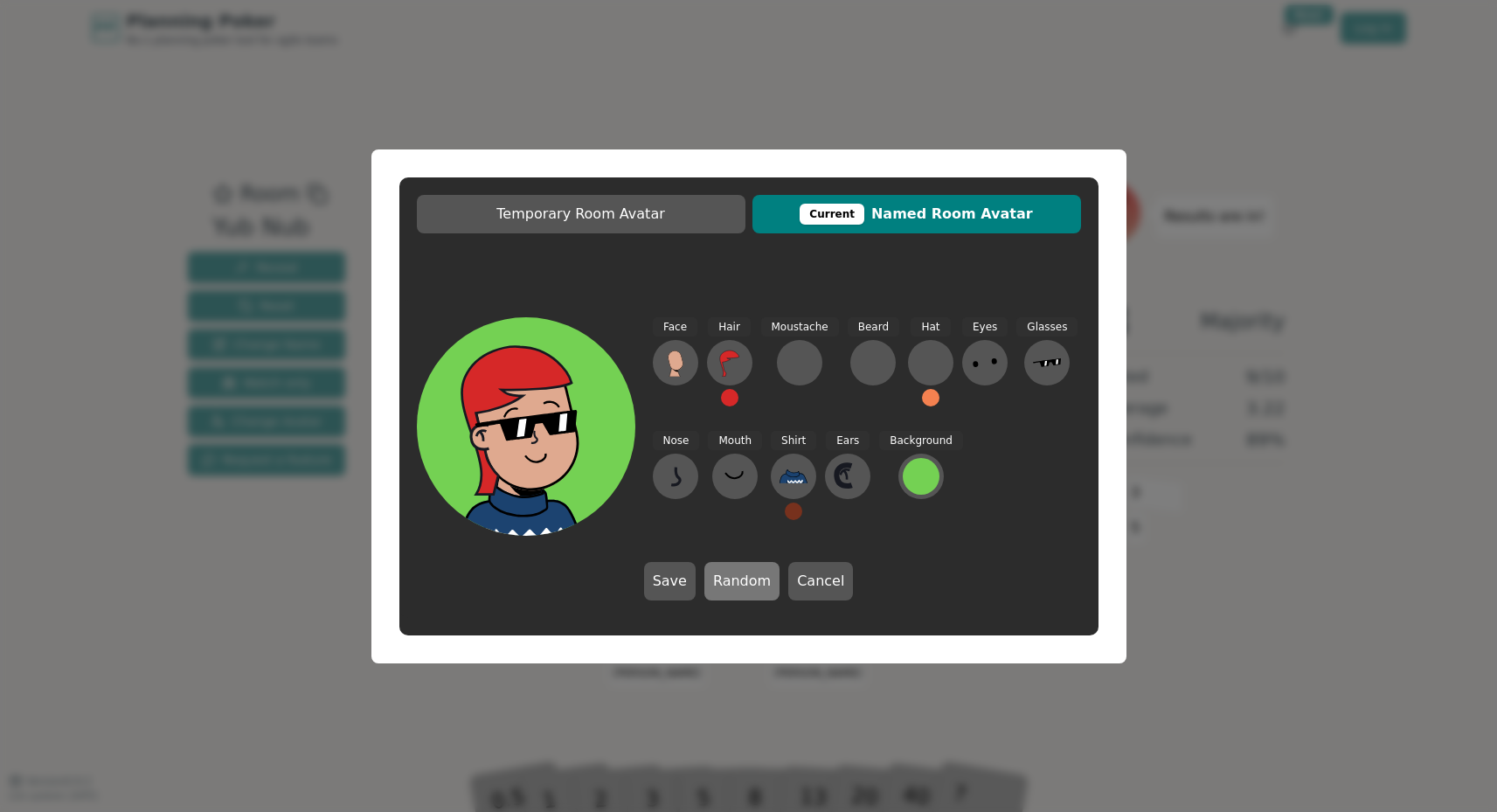
click at [742, 581] on button "Random" at bounding box center [742, 580] width 75 height 38
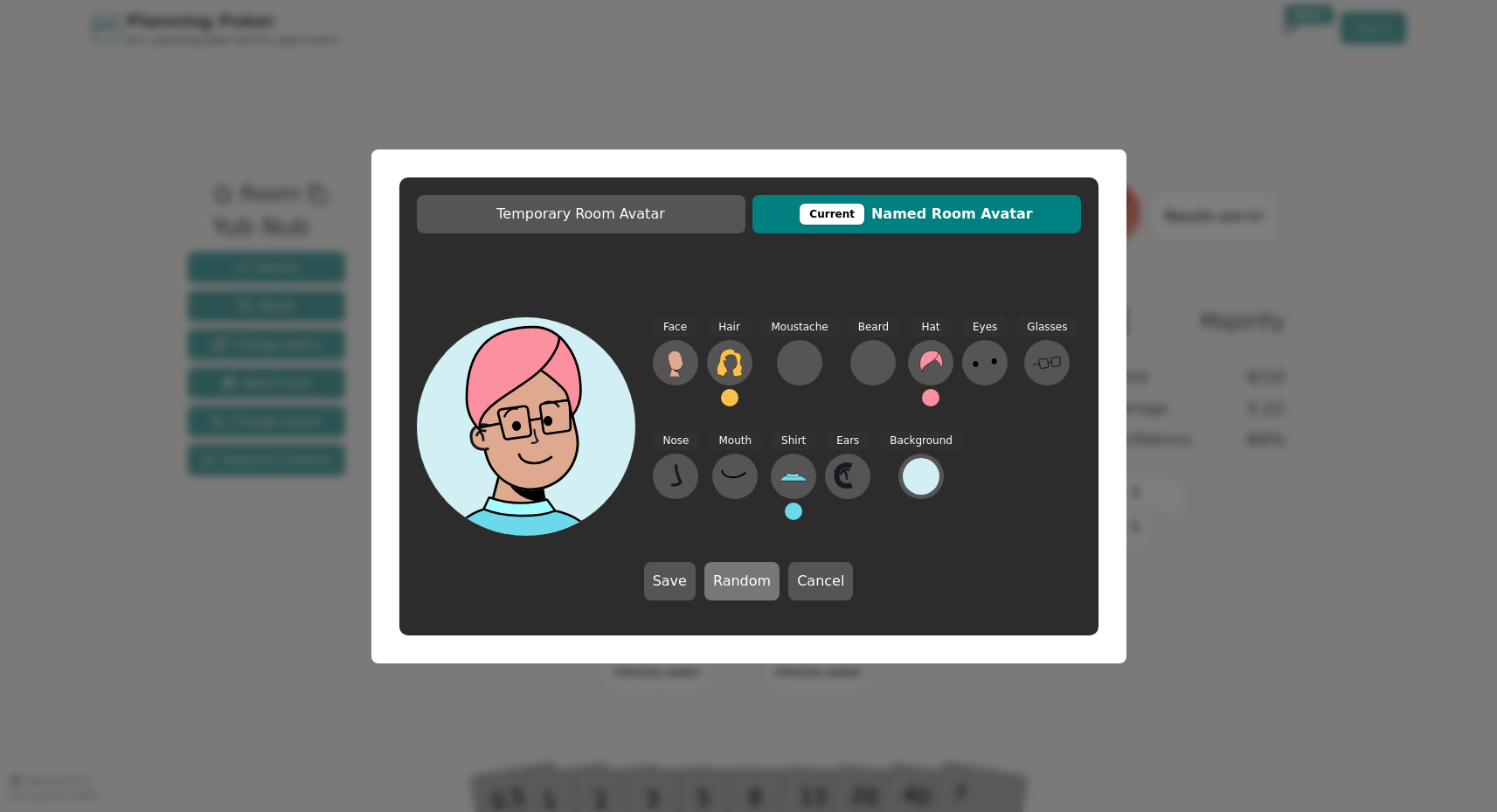
click at [742, 581] on button "Random" at bounding box center [742, 580] width 75 height 38
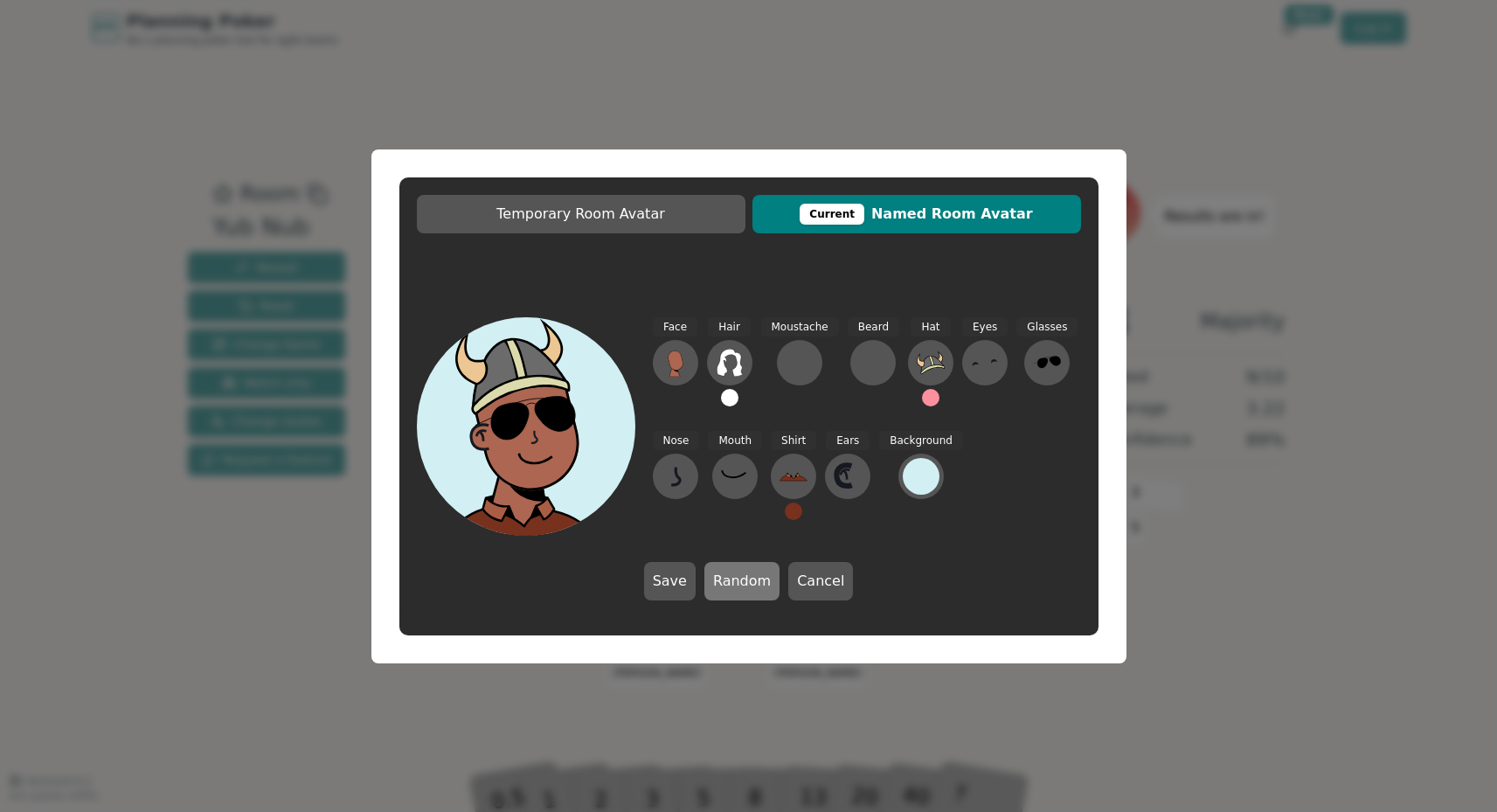
click at [742, 581] on button "Random" at bounding box center [742, 580] width 75 height 38
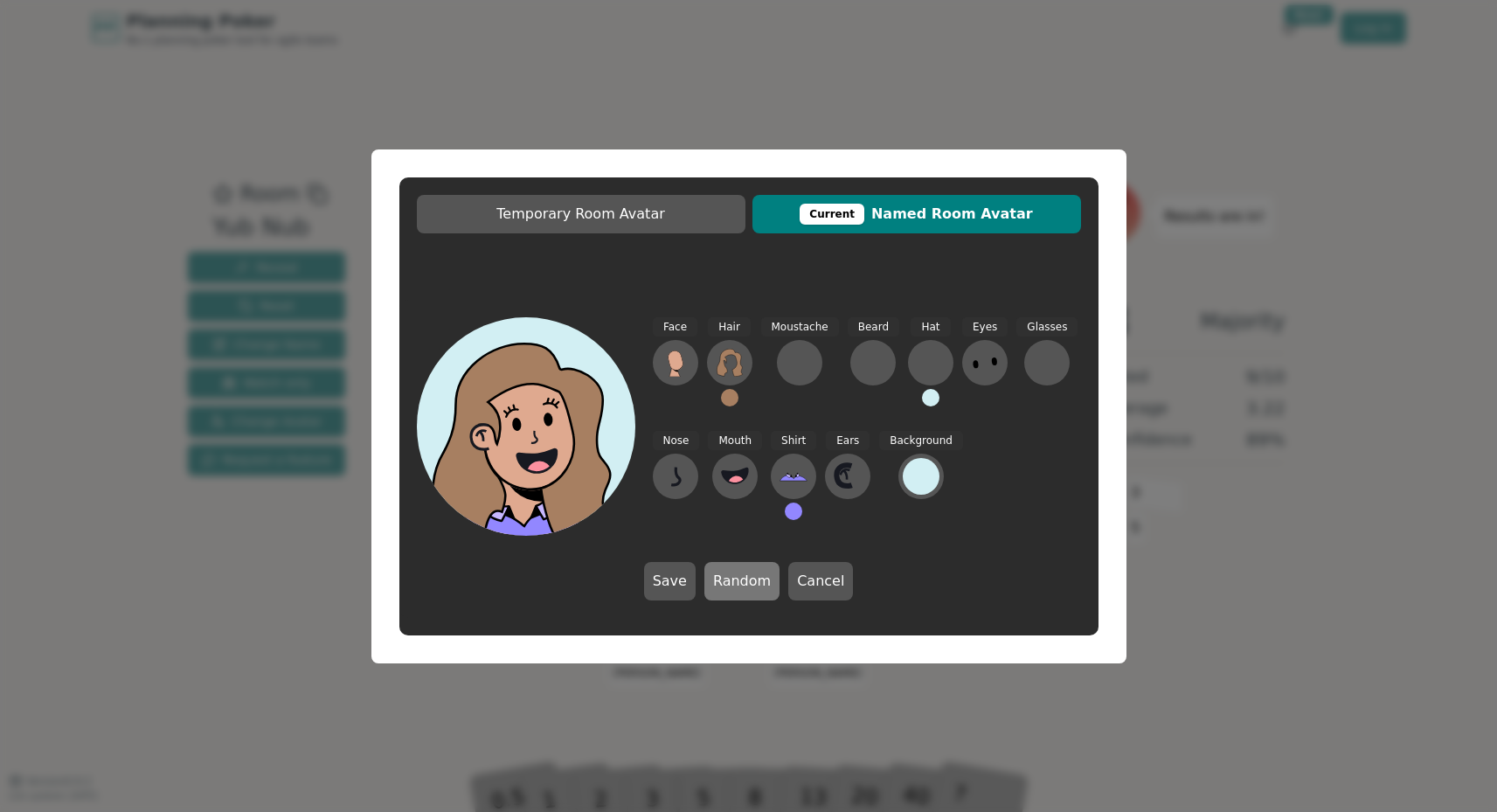
click at [742, 581] on button "Random" at bounding box center [742, 580] width 75 height 38
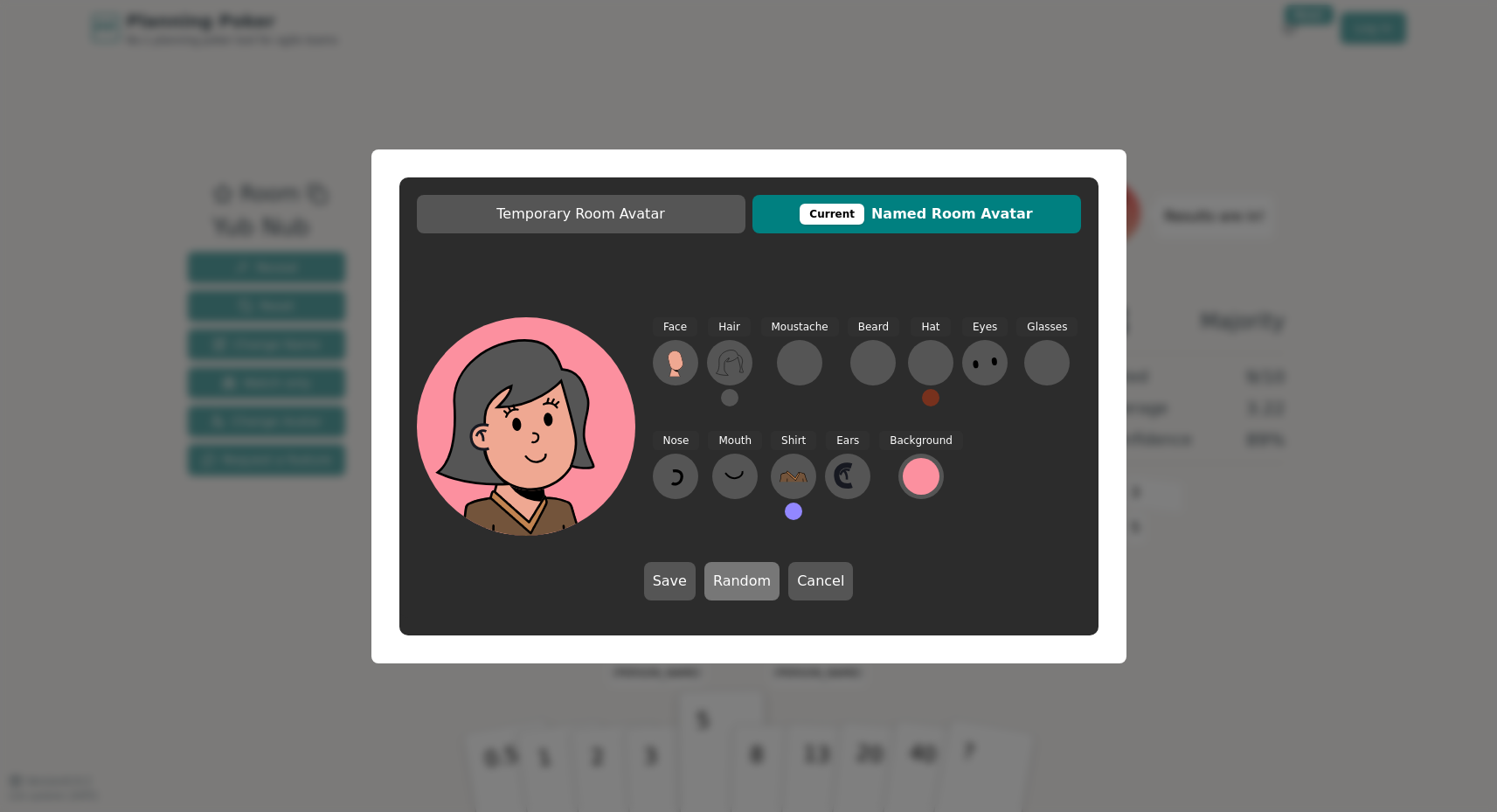
click at [742, 581] on button "Random" at bounding box center [742, 580] width 75 height 38
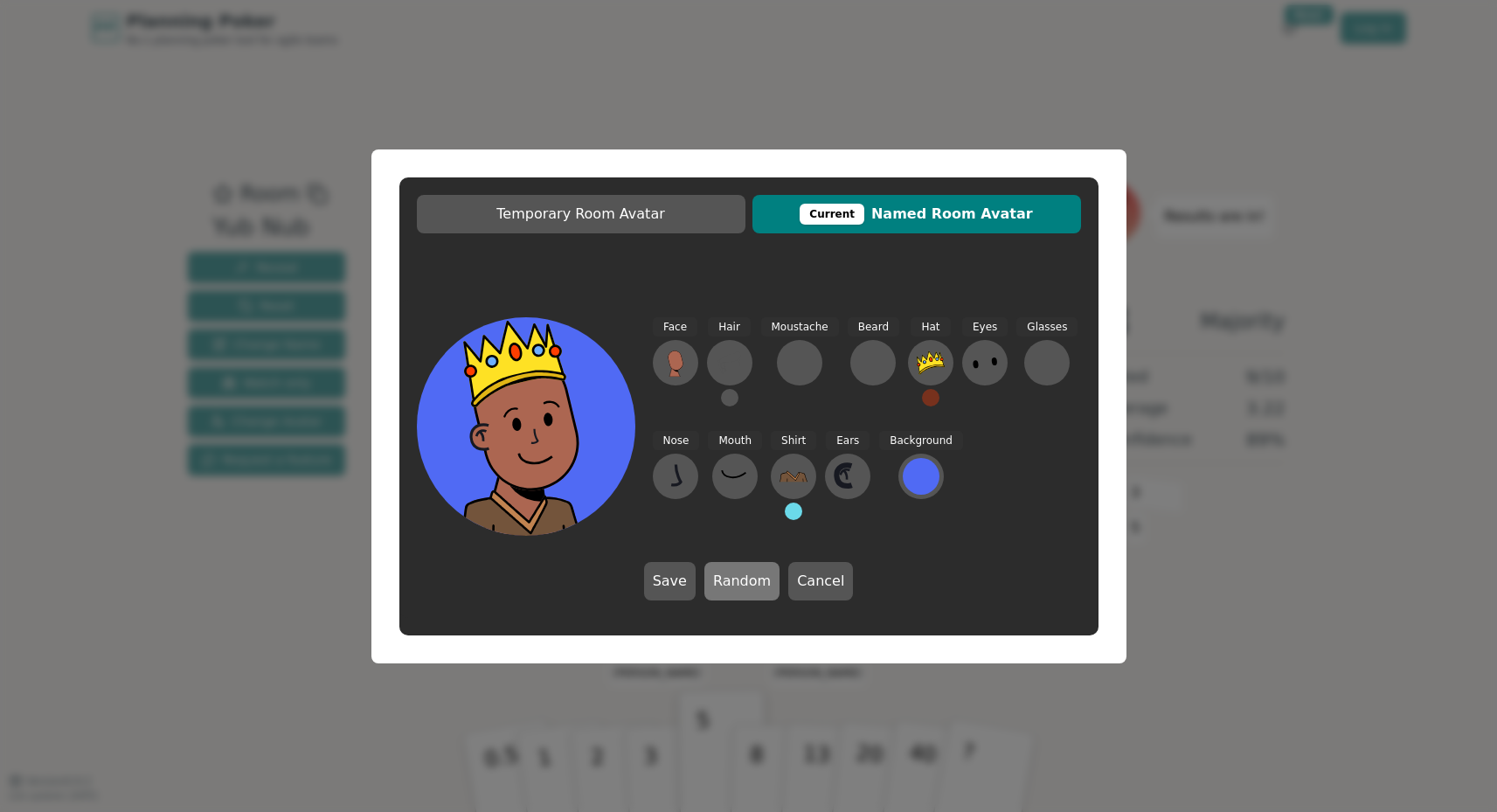
click at [742, 581] on button "Random" at bounding box center [742, 580] width 75 height 38
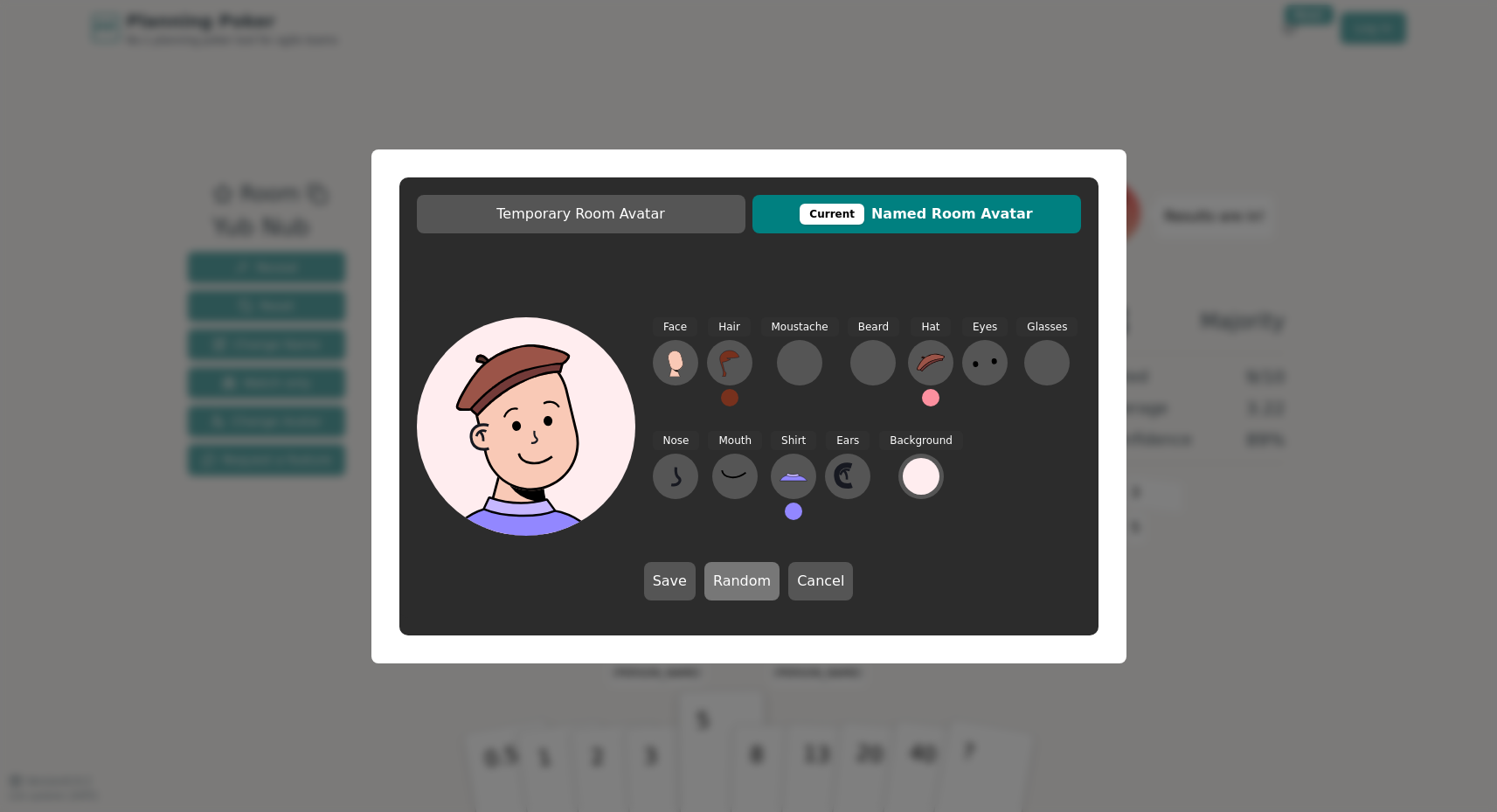
click at [742, 581] on button "Random" at bounding box center [742, 580] width 75 height 38
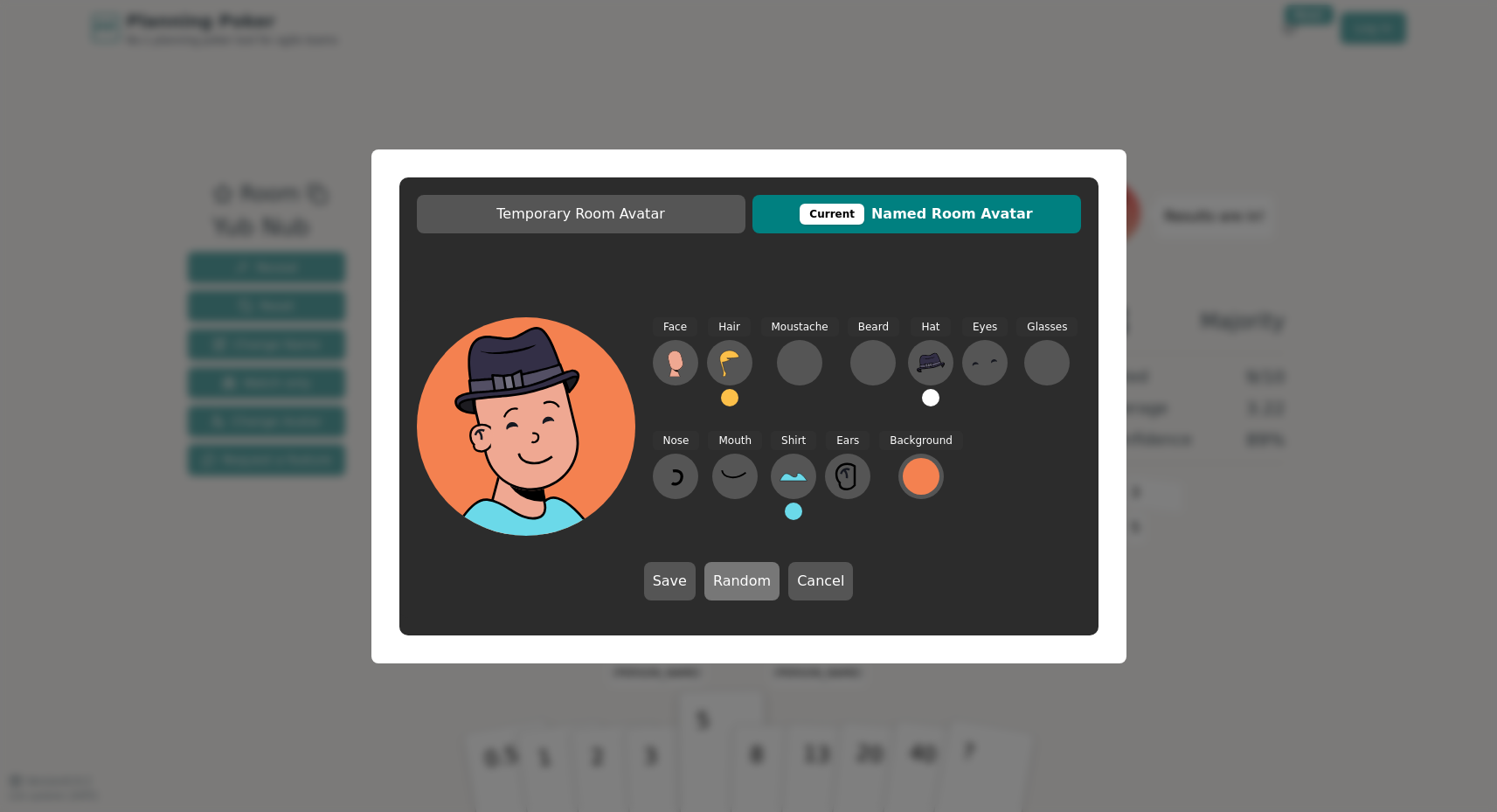
click at [742, 581] on button "Random" at bounding box center [742, 580] width 75 height 38
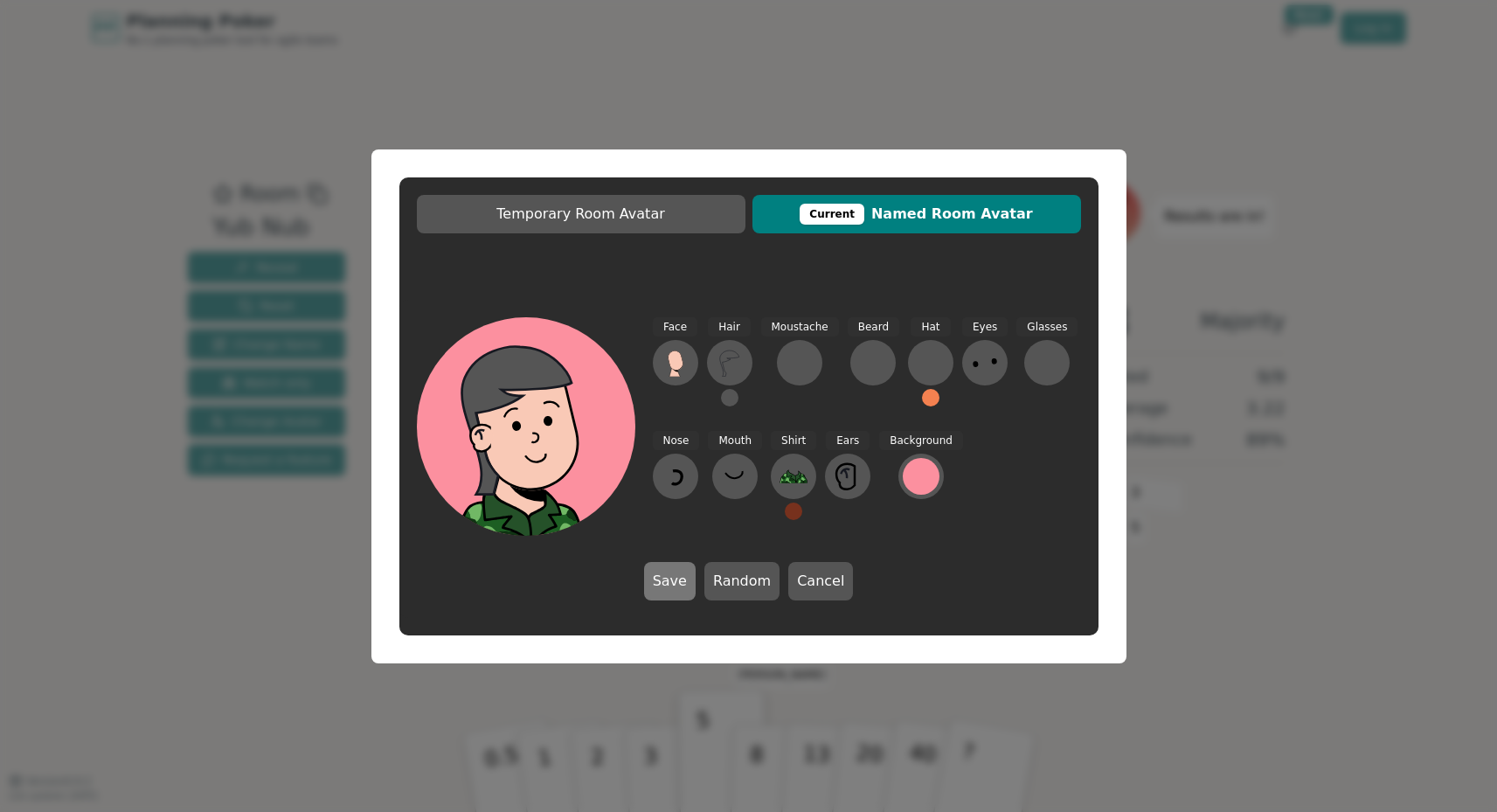
click at [680, 578] on button "Save" at bounding box center [670, 580] width 51 height 38
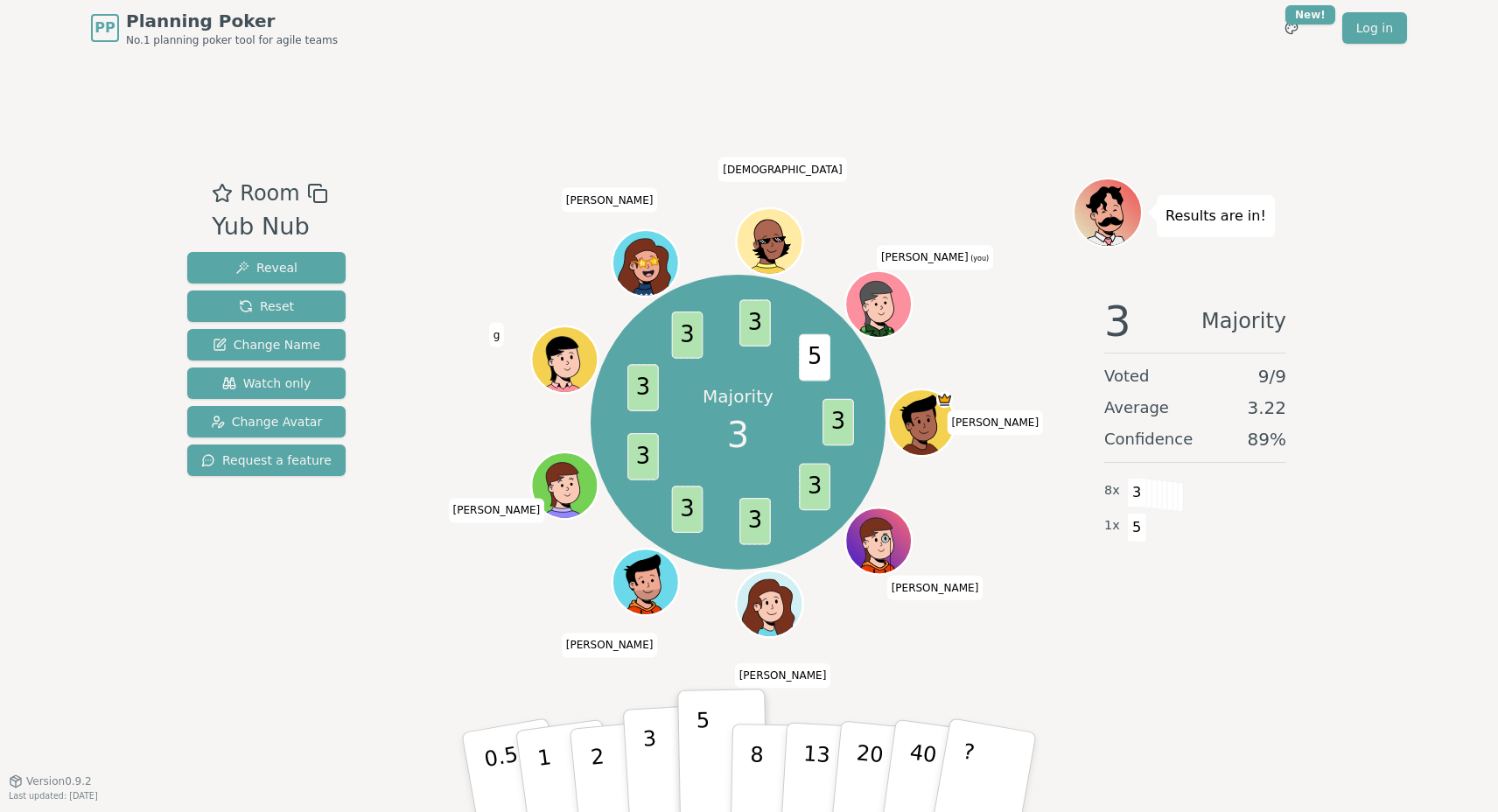
click at [649, 764] on p "3" at bounding box center [652, 774] width 19 height 95
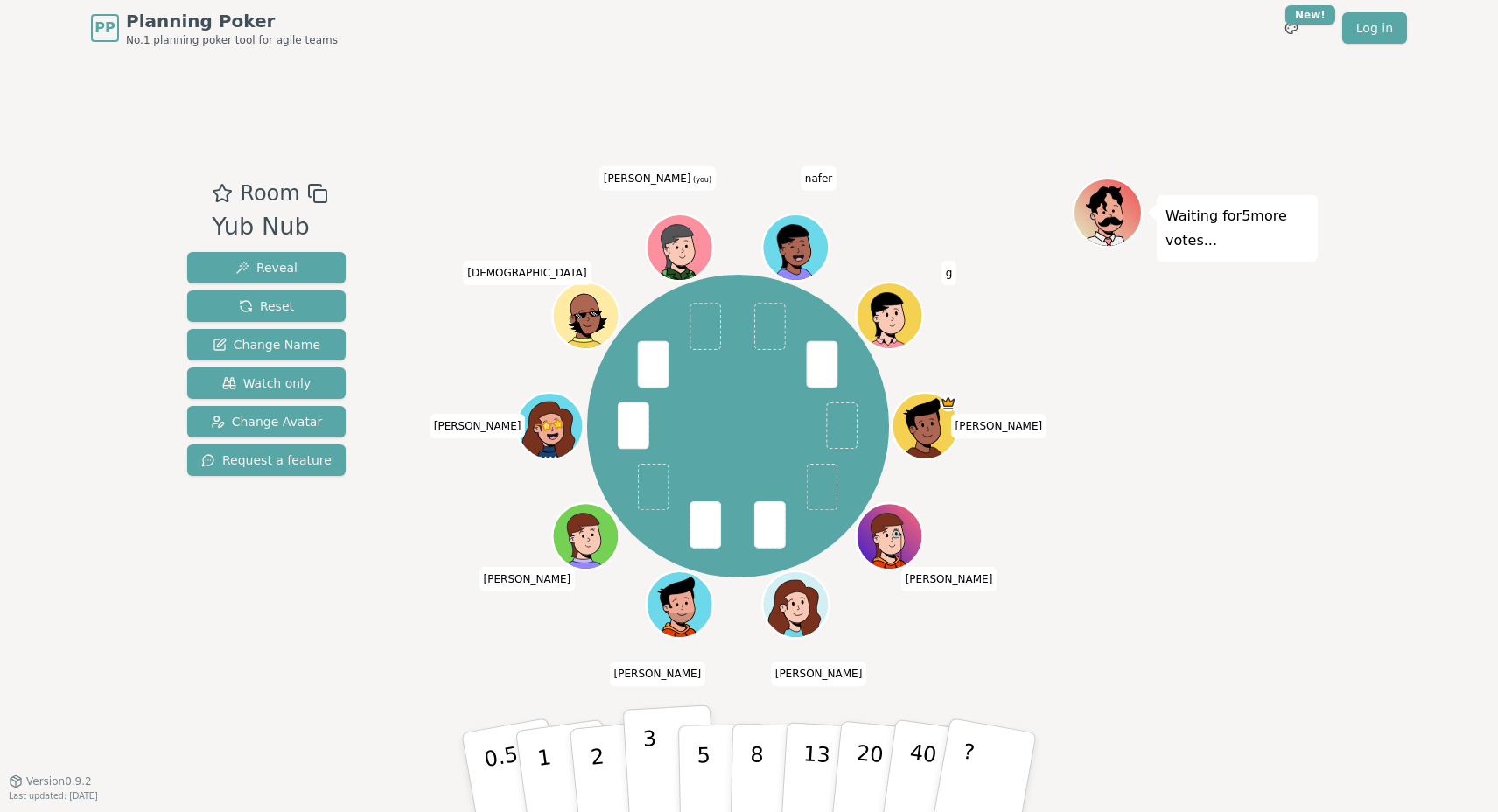
click at [662, 763] on button "3" at bounding box center [671, 772] width 95 height 136
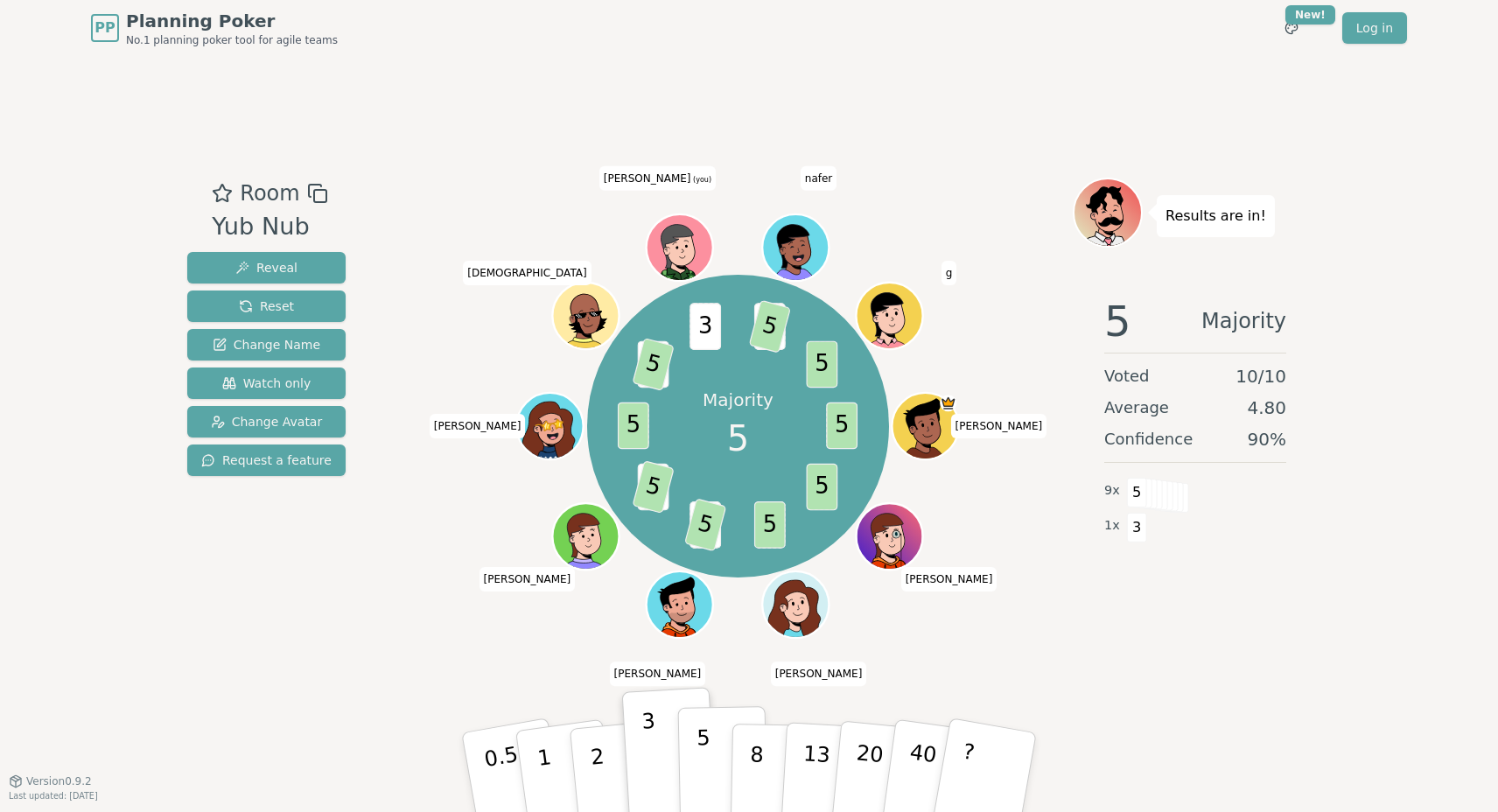
click at [708, 758] on p "5" at bounding box center [705, 772] width 15 height 94
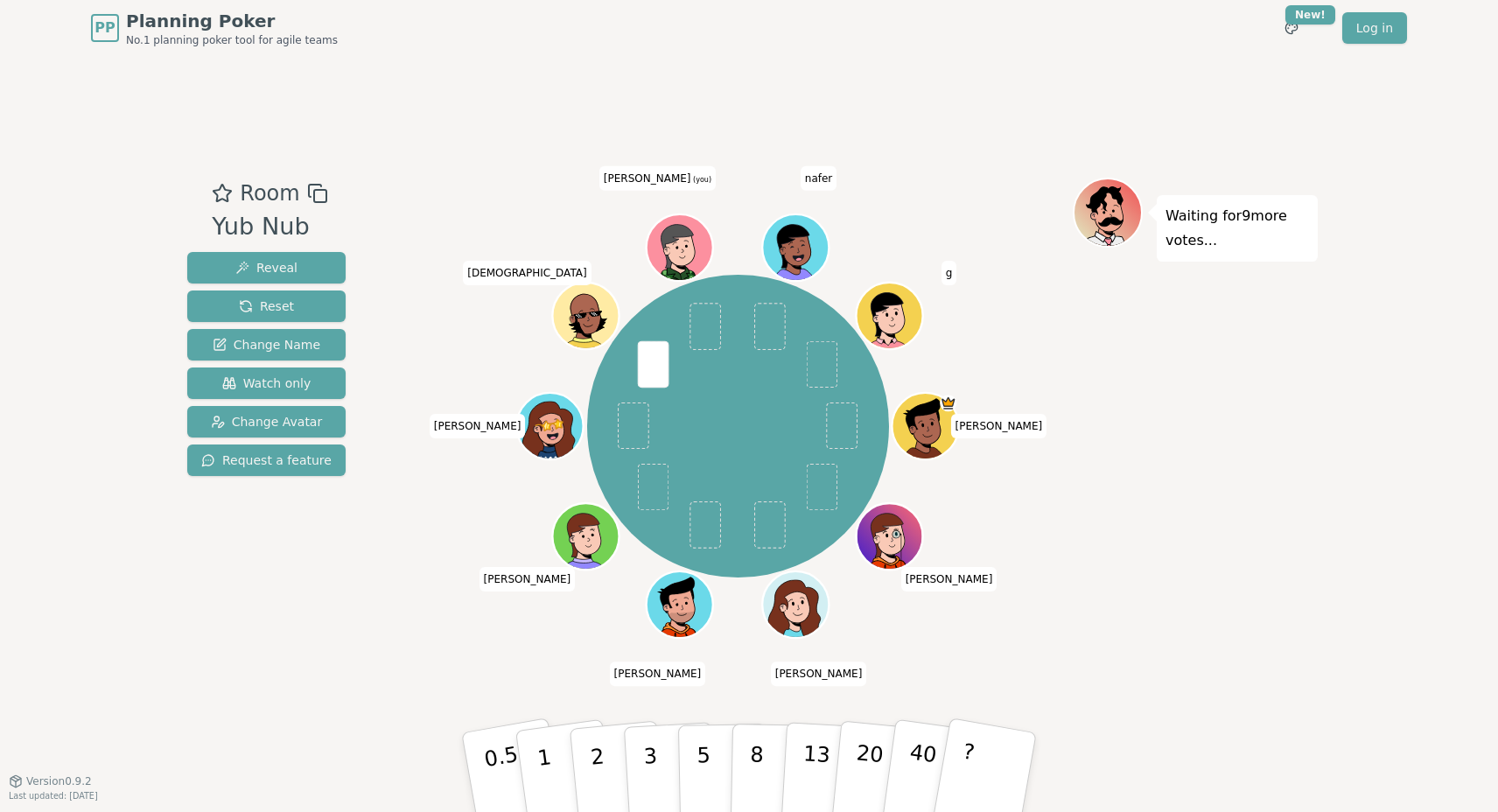
click at [489, 657] on div "[PERSON_NAME] [PERSON_NAME] [PERSON_NAME] Kylie [PERSON_NAME] [PERSON_NAME] (yo…" at bounding box center [738, 418] width 669 height 481
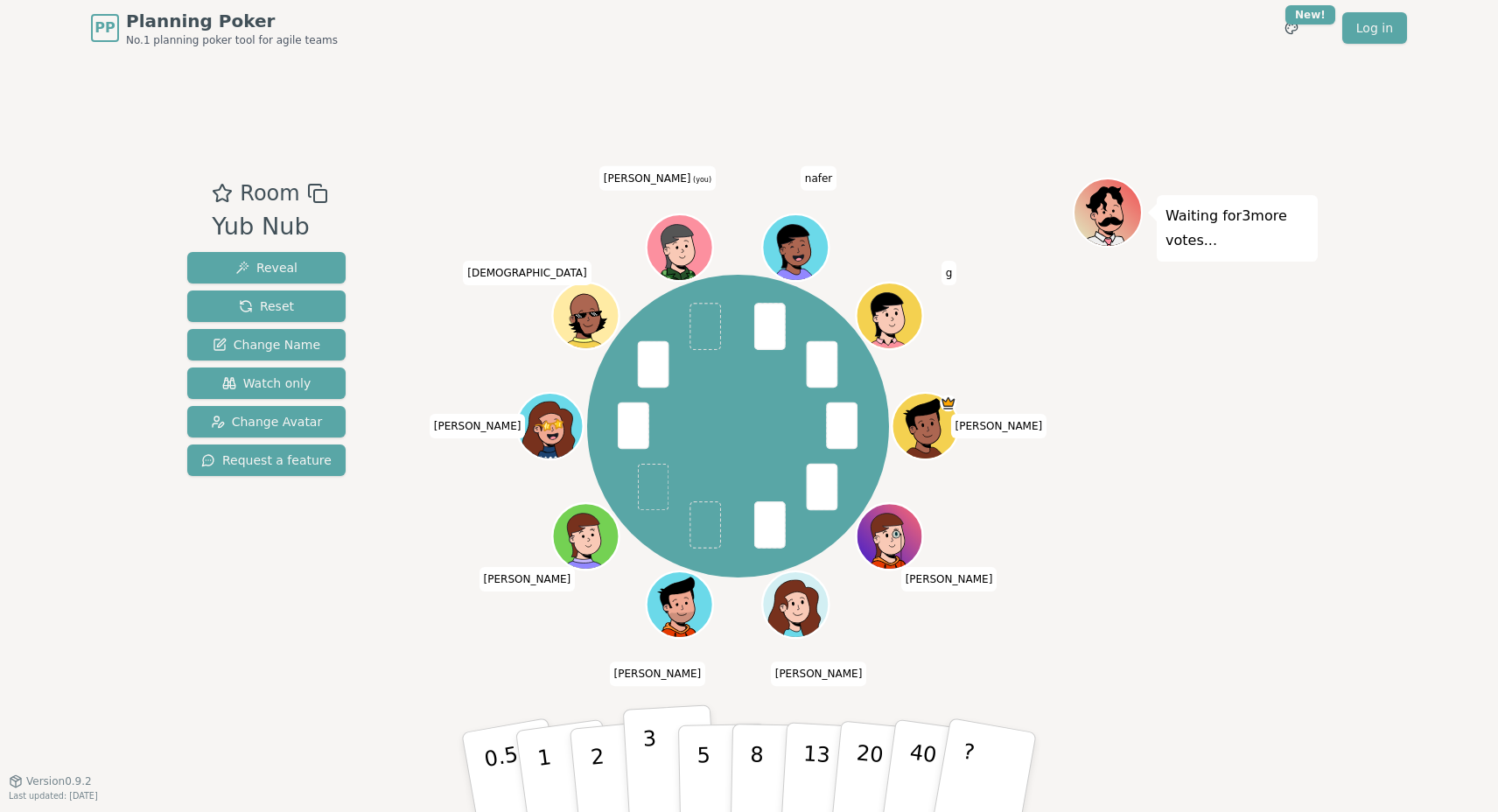
click at [660, 759] on button "3" at bounding box center [671, 772] width 95 height 136
click at [295, 643] on div "Room Yub Nub Reveal Reset Change Name Watch only Change Avatar Request a feature" at bounding box center [266, 418] width 173 height 481
click at [695, 770] on button "5" at bounding box center [723, 772] width 90 height 133
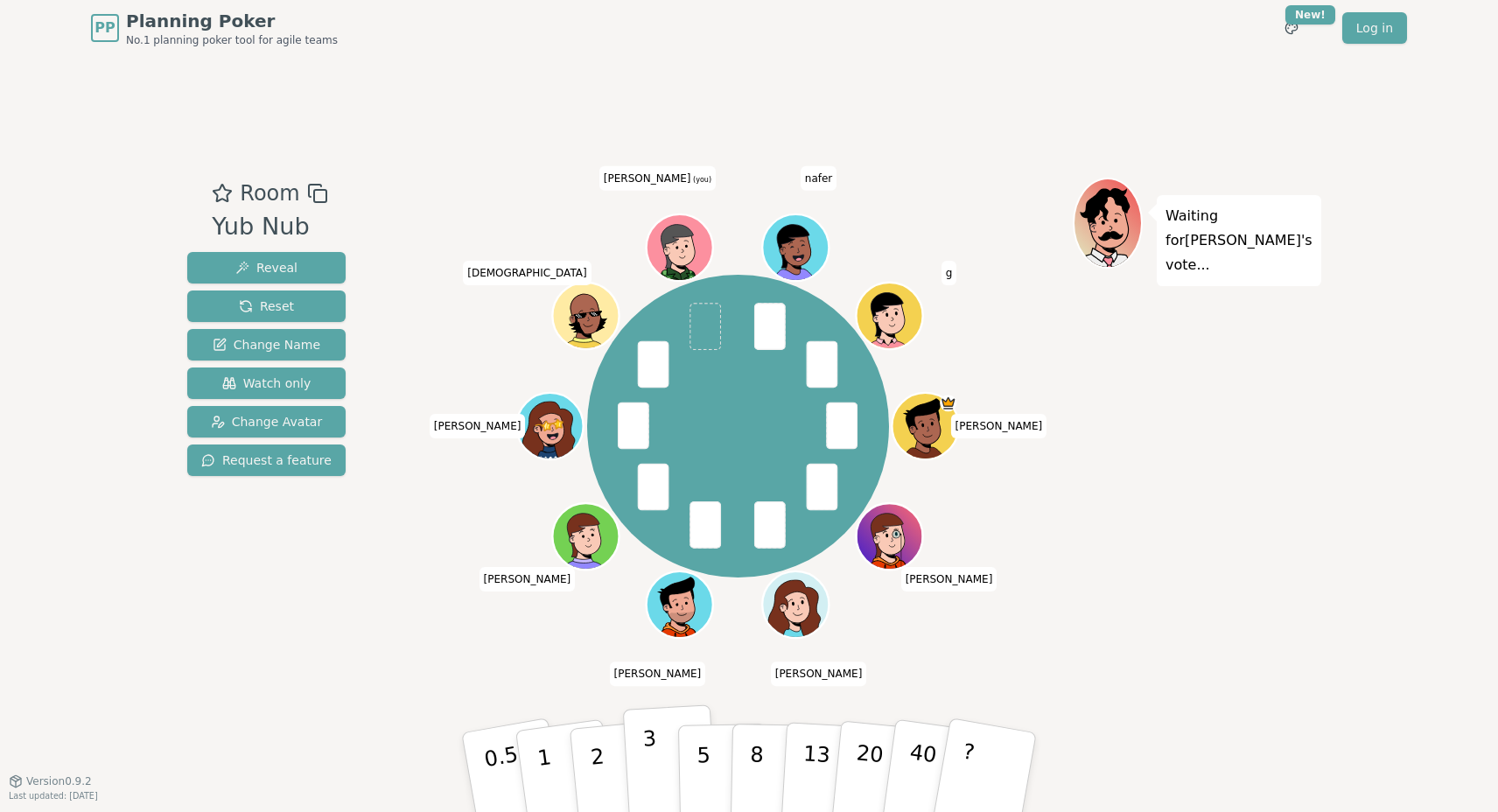
click at [653, 756] on p "3" at bounding box center [652, 774] width 19 height 95
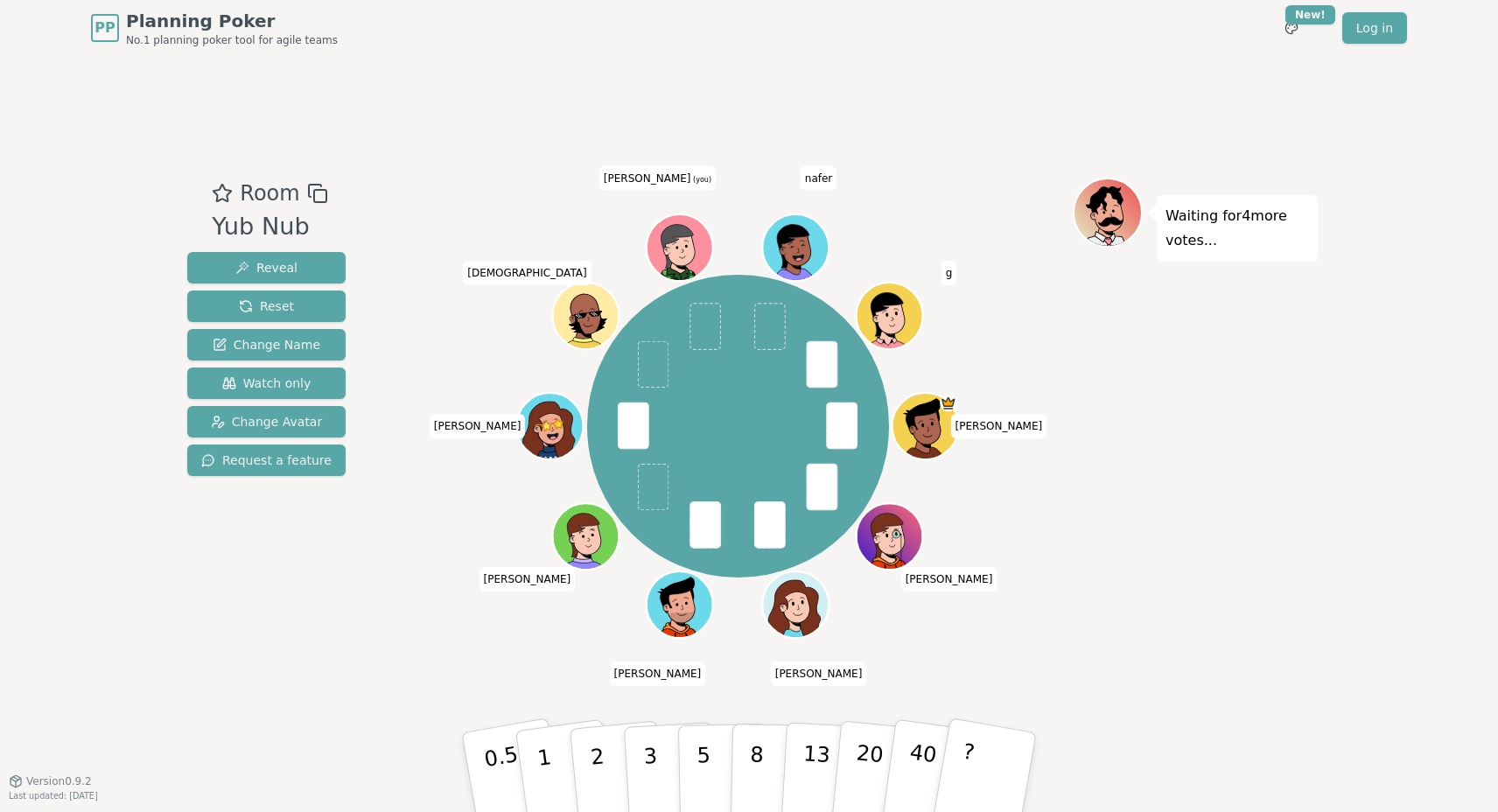
click at [1133, 89] on div "Room Yub Nub Reveal Reset Change Name Watch only Change Avatar Request a featur…" at bounding box center [749, 418] width 1138 height 724
click at [1065, 77] on div "Room Yub Nub Reveal Reset Change Name Watch only Change Avatar Request a featur…" at bounding box center [749, 418] width 1138 height 724
click at [1041, 92] on div "Room Yub Nub Reveal Reset Change Name Watch only Change Avatar Request a featur…" at bounding box center [749, 418] width 1138 height 724
click at [371, 612] on div "Room Yub Nub Reveal Reset Change Name Watch only Change Avatar Request a featur…" at bounding box center [749, 418] width 1138 height 481
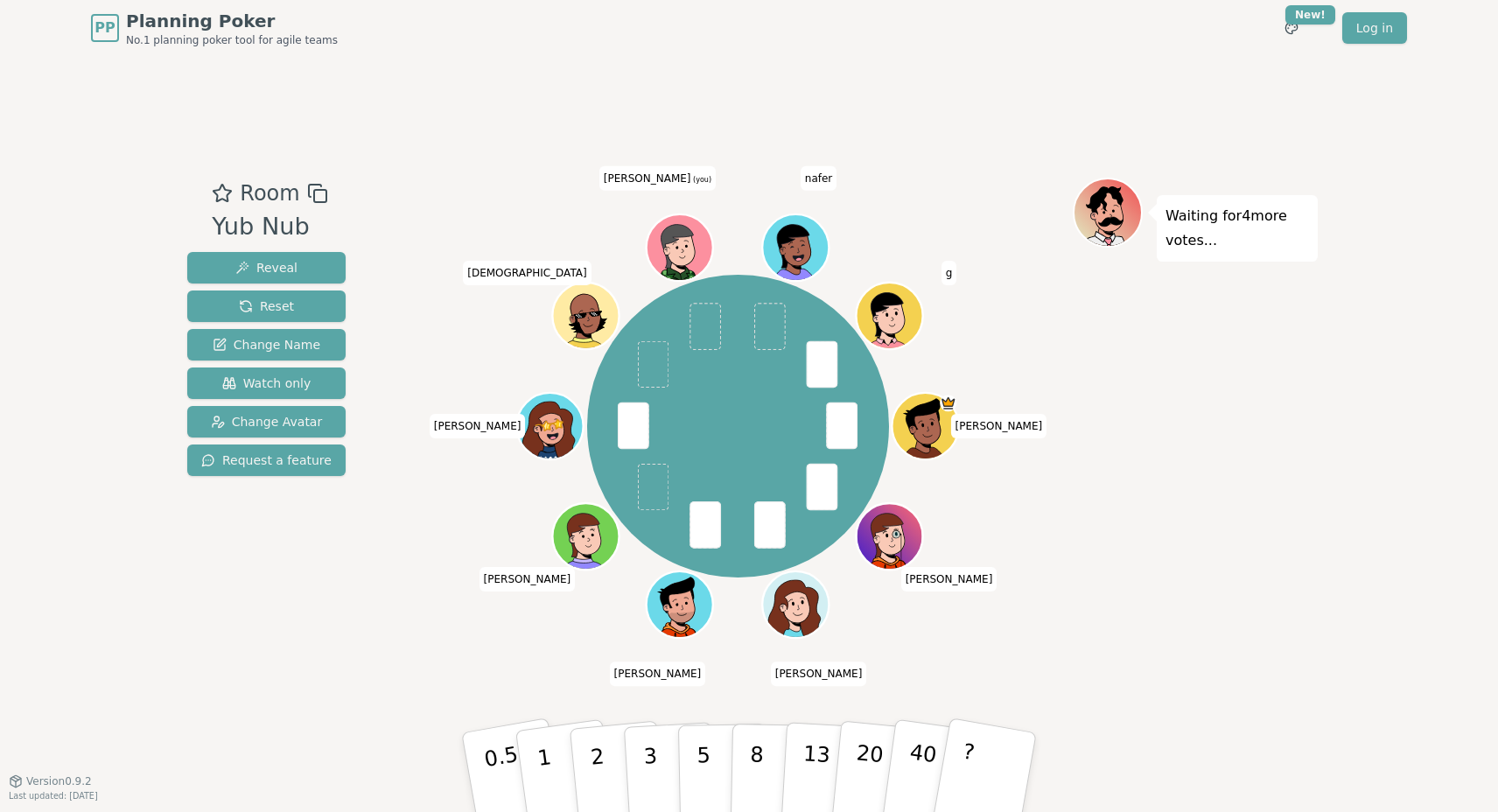
click at [415, 641] on div "[PERSON_NAME] [PERSON_NAME] [PERSON_NAME] Kylie [PERSON_NAME] [PERSON_NAME] (yo…" at bounding box center [738, 426] width 669 height 434
click at [654, 747] on p "3" at bounding box center [652, 774] width 19 height 95
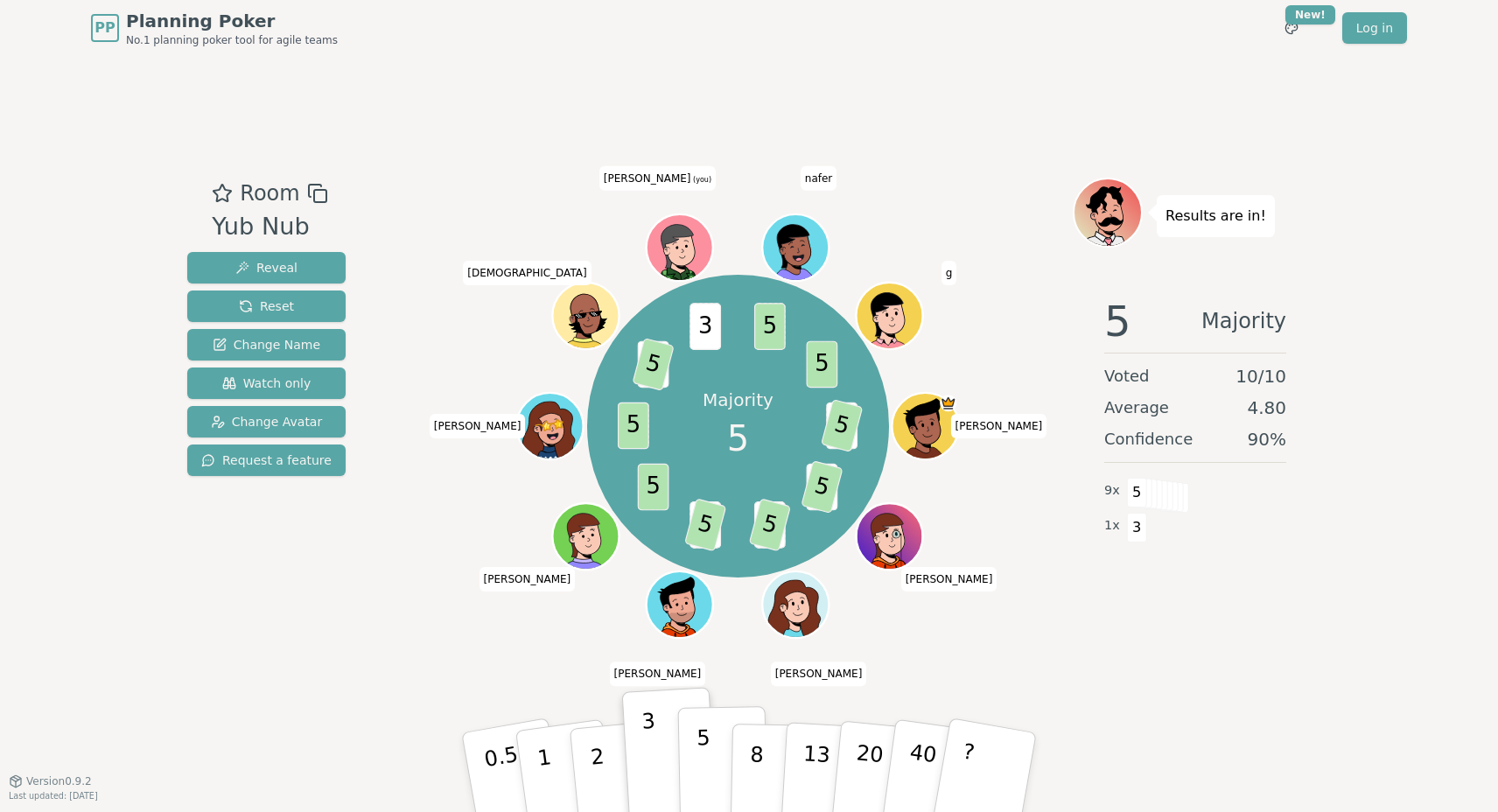
click at [704, 768] on p "5" at bounding box center [705, 772] width 15 height 94
